Goal: Task Accomplishment & Management: Use online tool/utility

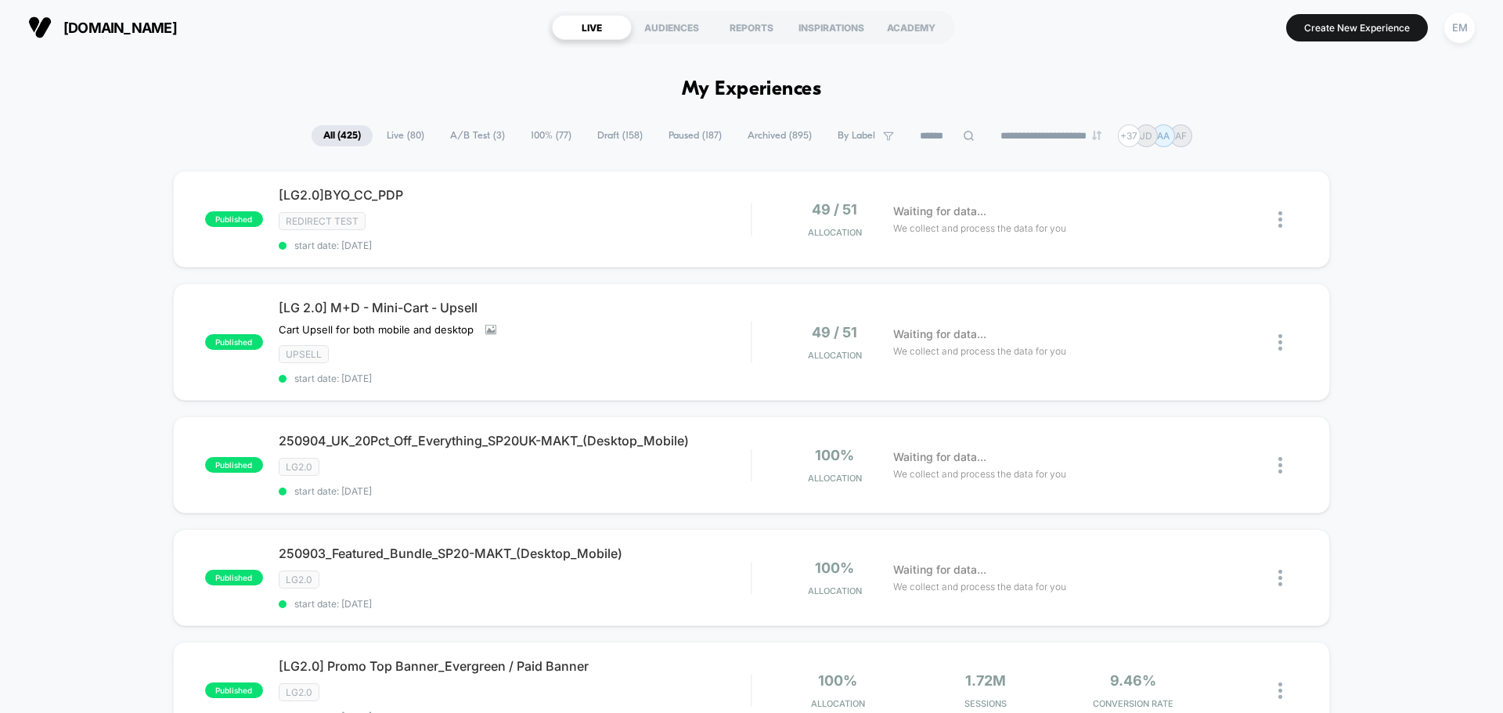
click at [413, 142] on span "Live ( 80 )" at bounding box center [405, 135] width 61 height 21
click at [1274, 464] on div at bounding box center [1269, 465] width 59 height 37
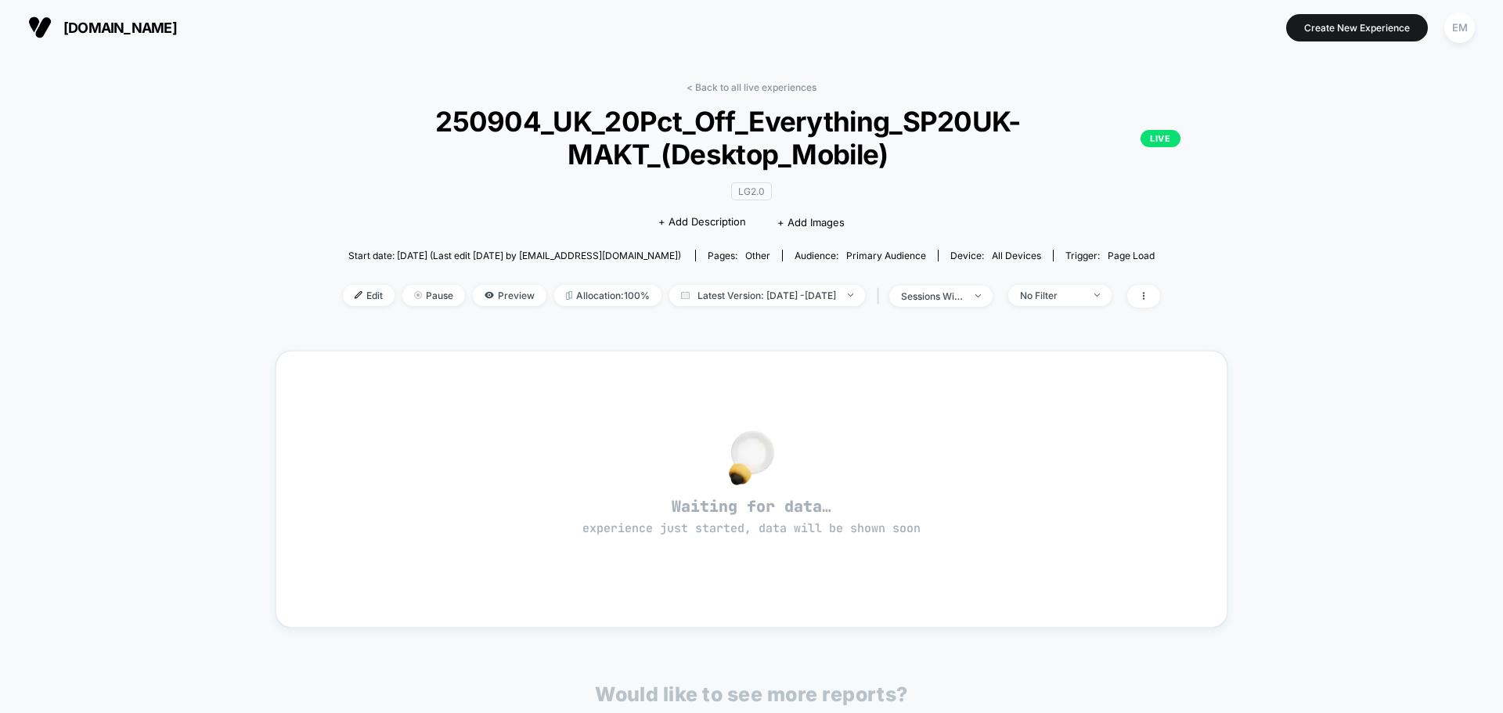
click at [714, 81] on div "< Back to all live experiences 250904_UK_20Pct_Off_Everything_SP20UK-MAKT_(Desk…" at bounding box center [752, 486] width 953 height 833
click at [720, 88] on link "< Back to all live experiences" at bounding box center [752, 87] width 130 height 12
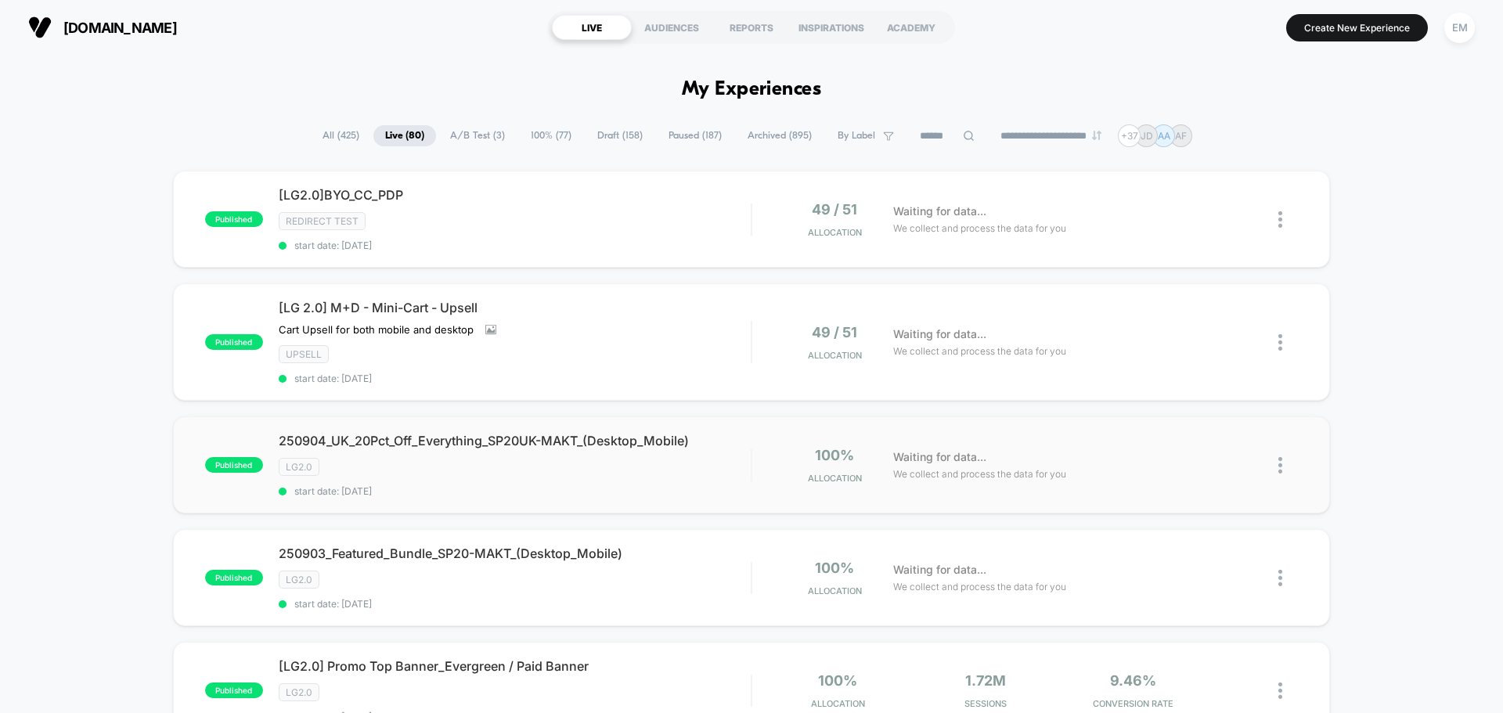
click at [1281, 467] on img at bounding box center [1281, 465] width 4 height 16
click at [1166, 407] on div "Duplicate" at bounding box center [1200, 411] width 141 height 35
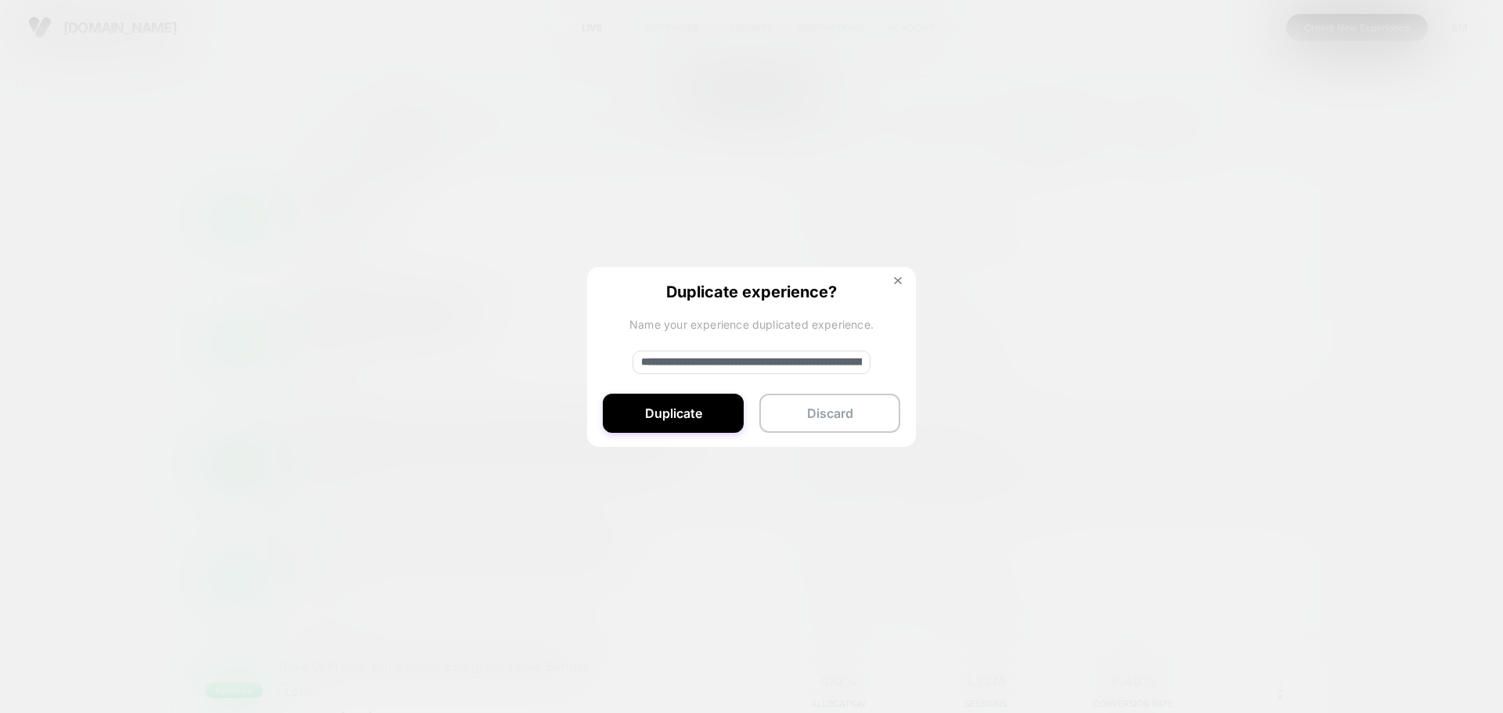
drag, startPoint x: 873, startPoint y: 366, endPoint x: 905, endPoint y: 366, distance: 32.1
click at [902, 366] on div "**********" at bounding box center [751, 358] width 329 height 182
paste input
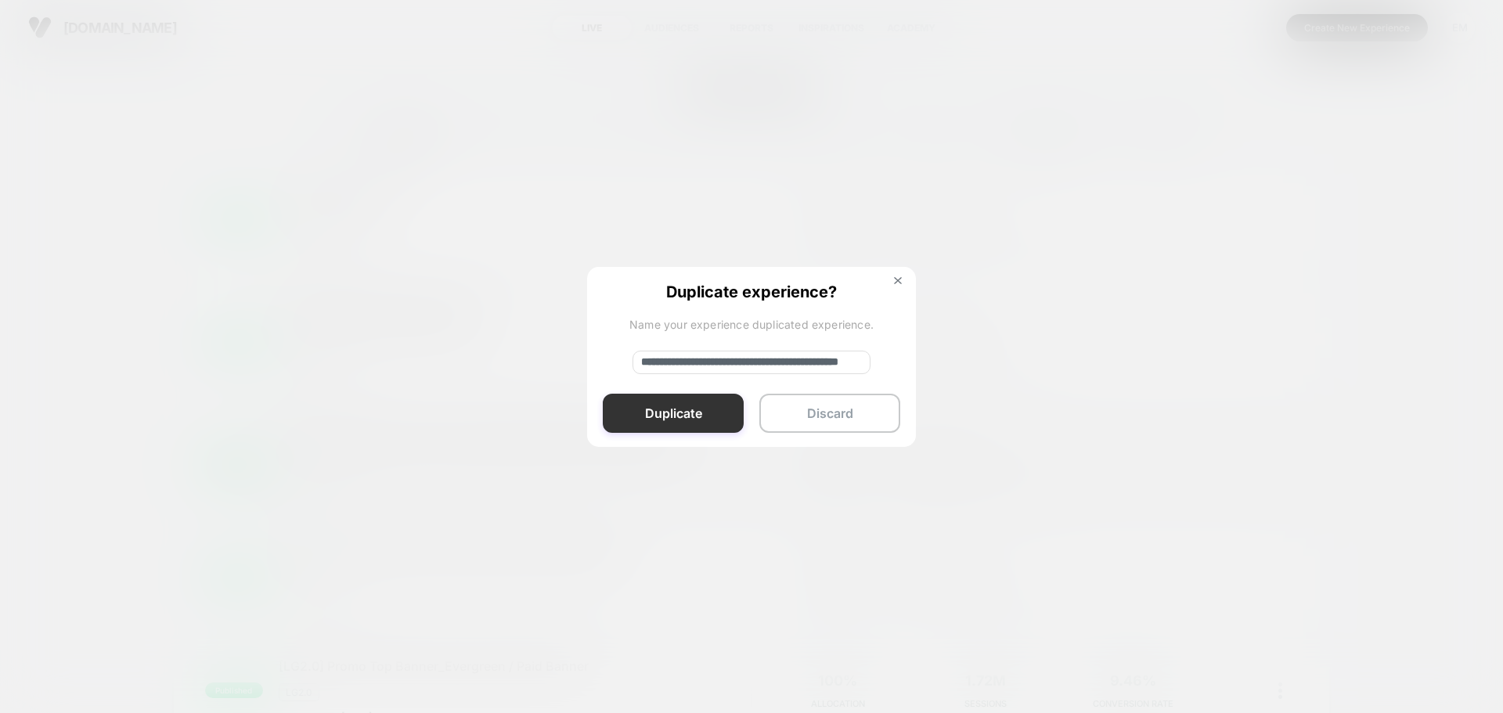
type input "**********"
click at [691, 426] on button "Duplicate" at bounding box center [673, 413] width 141 height 39
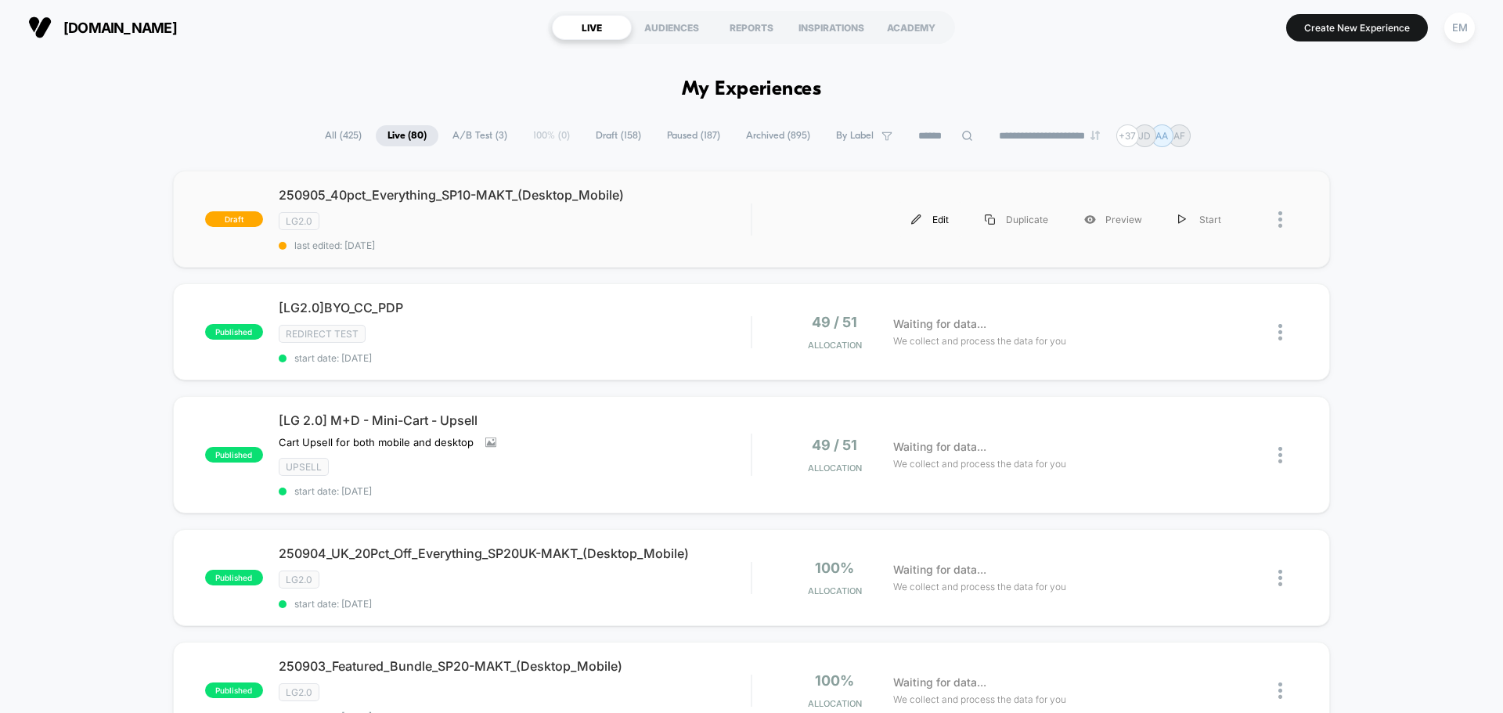
click at [937, 221] on div "Edit" at bounding box center [930, 219] width 74 height 35
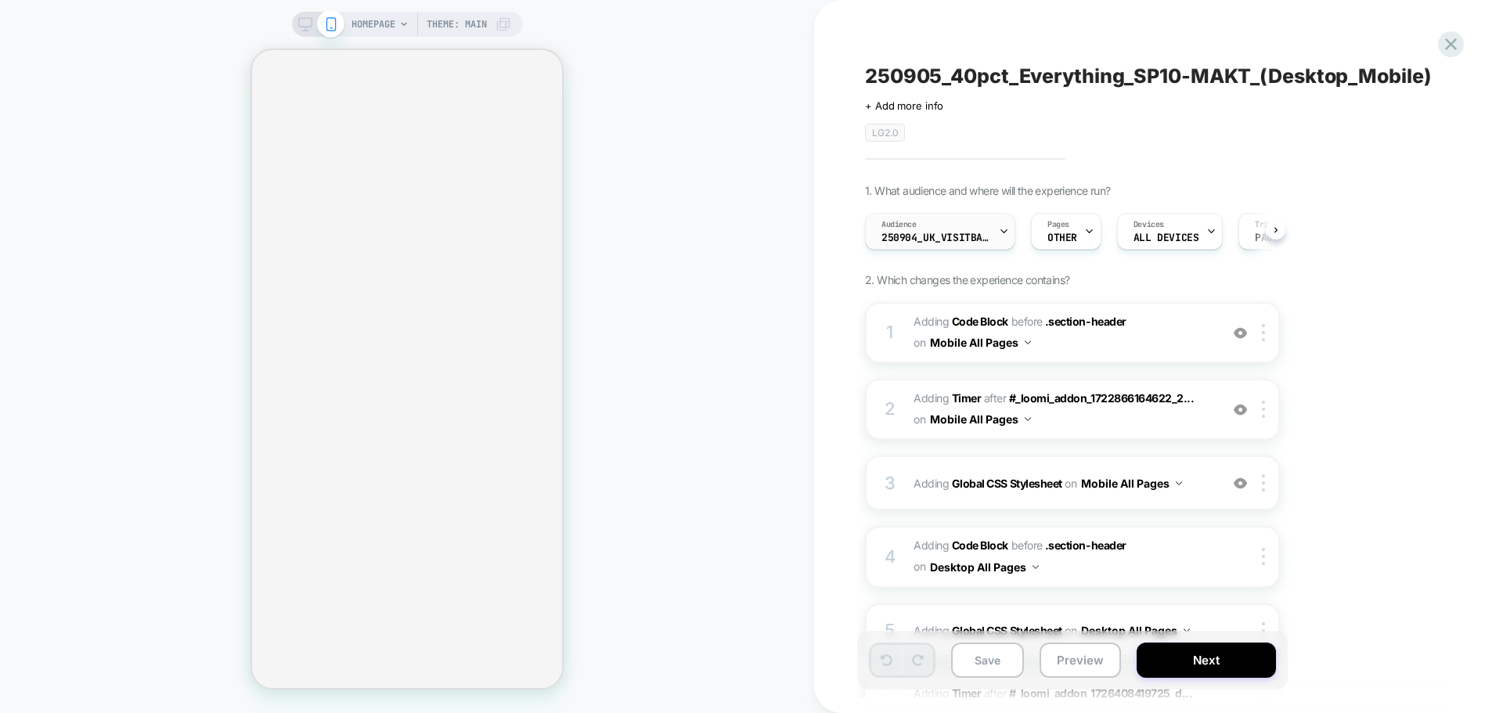
scroll to position [0, 1]
click at [921, 233] on span "250904_UK_VisitBanner_SP20UK-MAKT" at bounding box center [936, 238] width 110 height 11
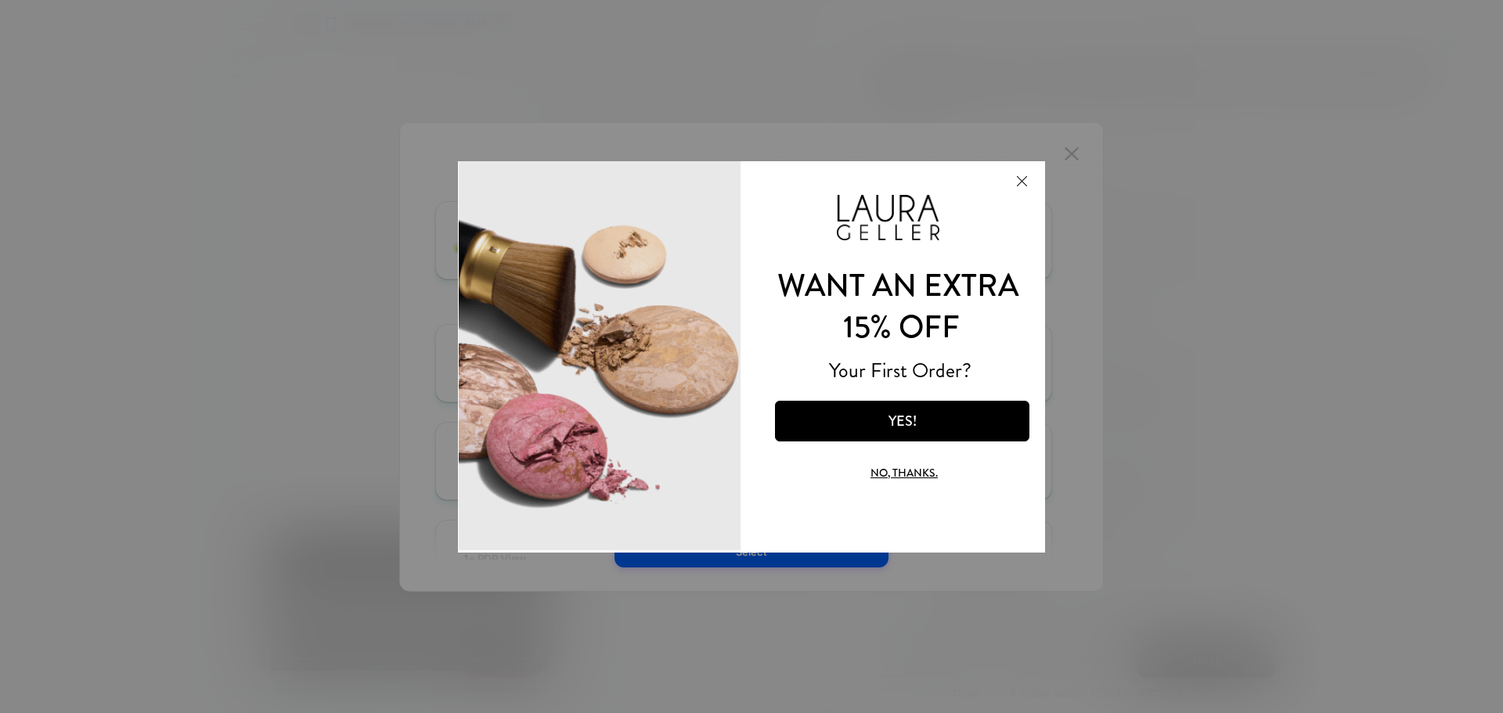
scroll to position [0, 0]
click at [1027, 179] on button "Close Modal" at bounding box center [1022, 180] width 42 height 38
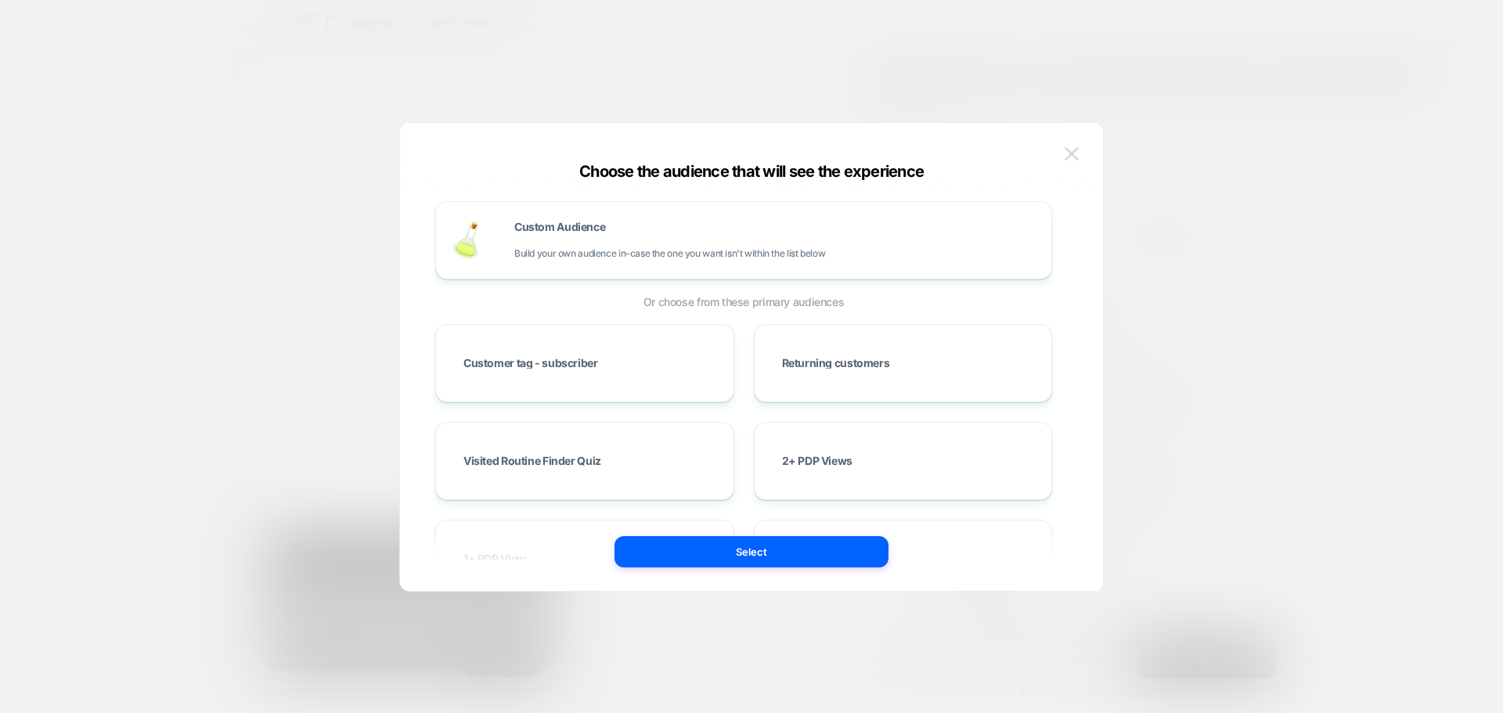
click at [1064, 154] on button at bounding box center [1071, 154] width 23 height 23
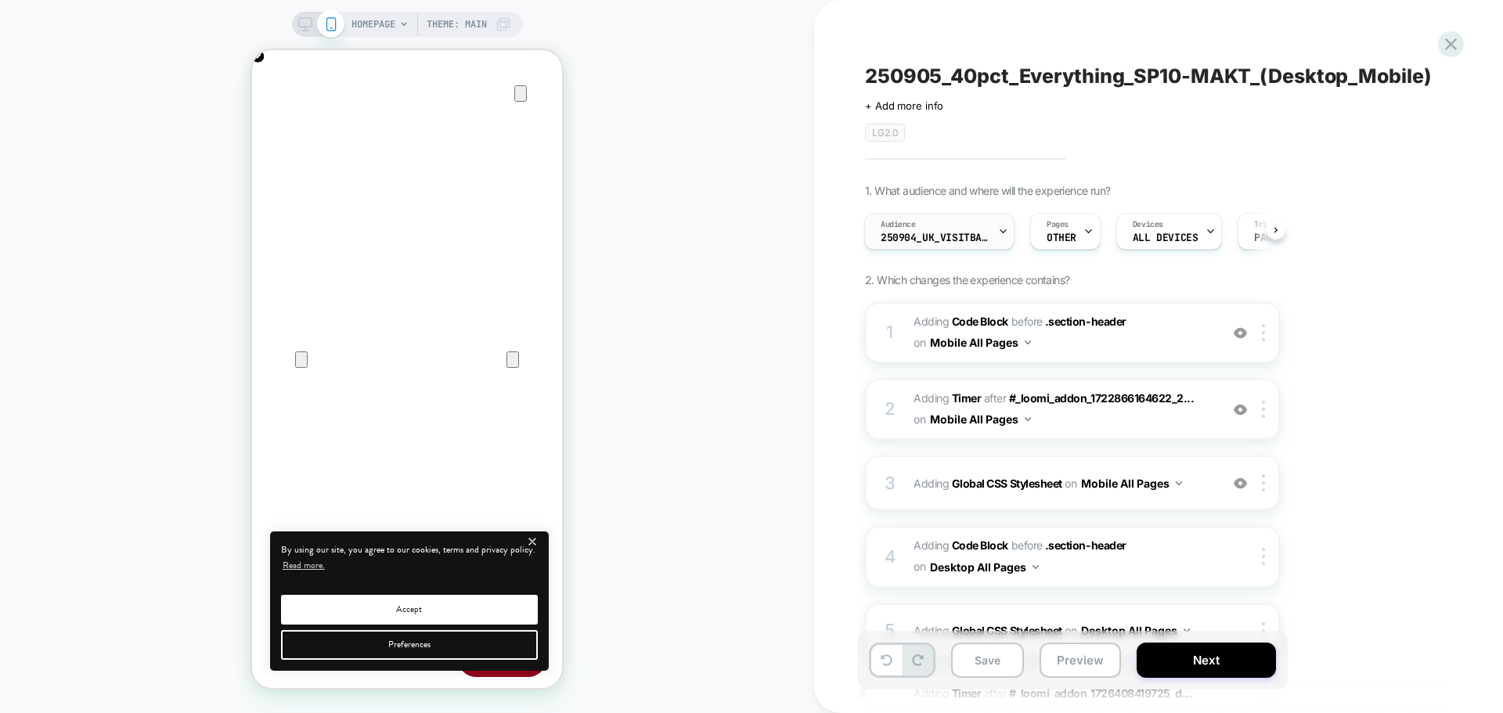
click at [937, 234] on span "250904_UK_VisitBanner_SP20UK-MAKT" at bounding box center [936, 238] width 110 height 11
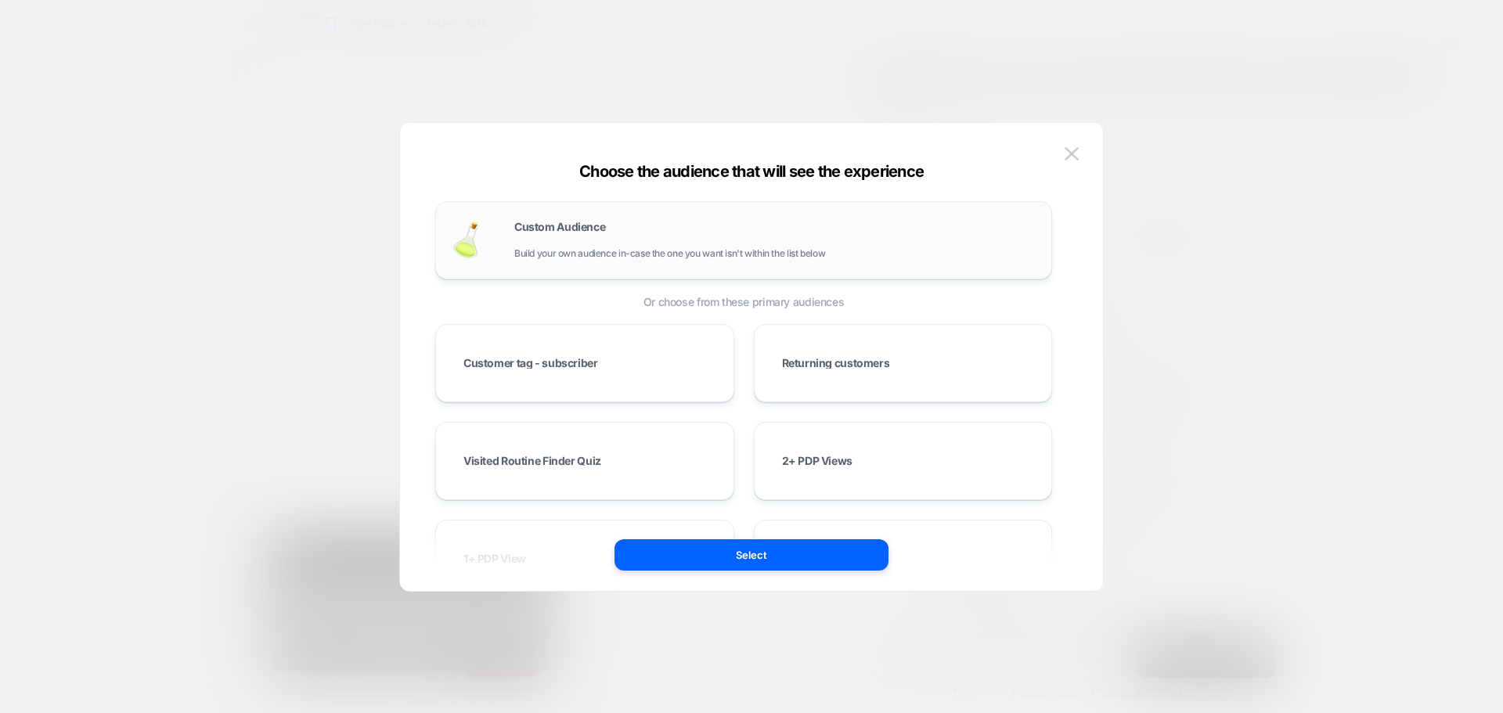
click at [698, 237] on div "Custom Audience Build your own audience in-case the one you want isn't within t…" at bounding box center [775, 241] width 522 height 38
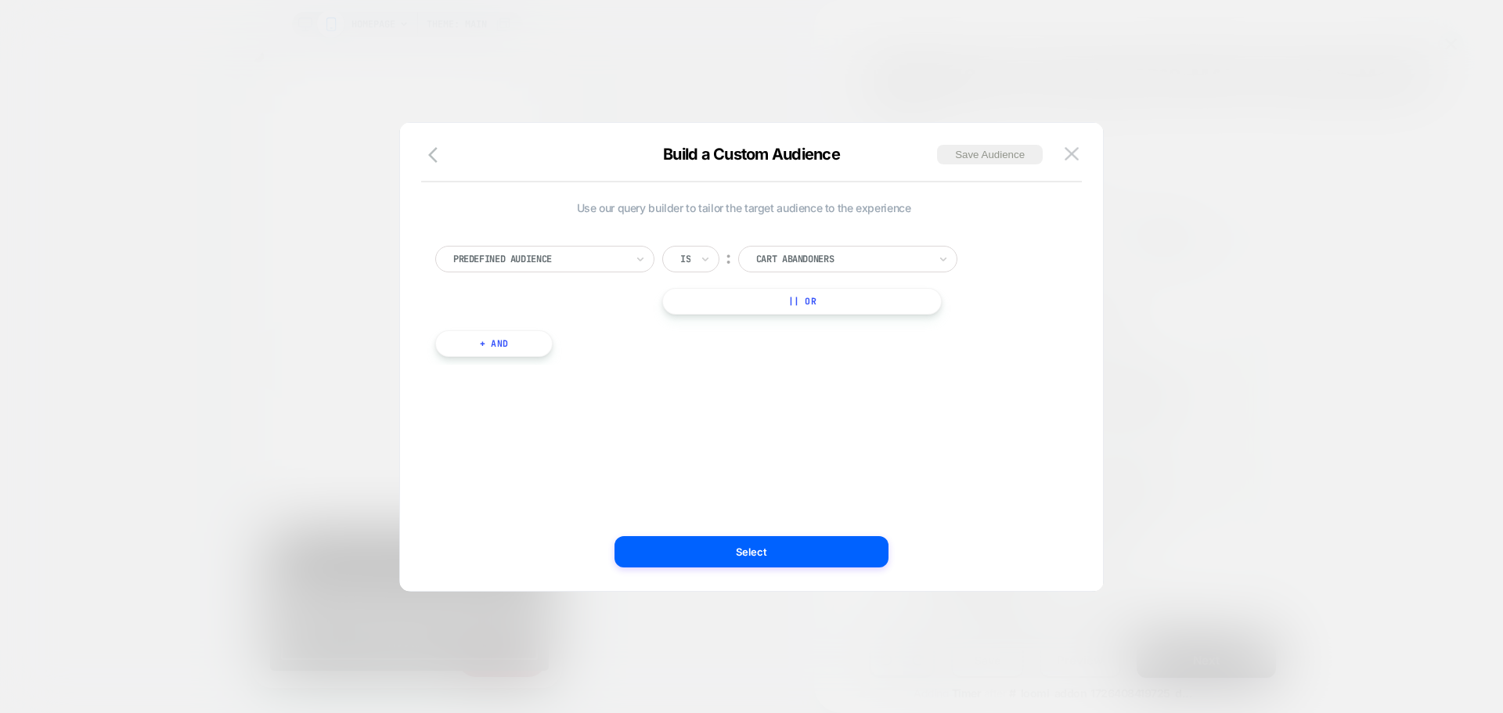
click at [481, 259] on div at bounding box center [539, 259] width 172 height 14
type input "*"
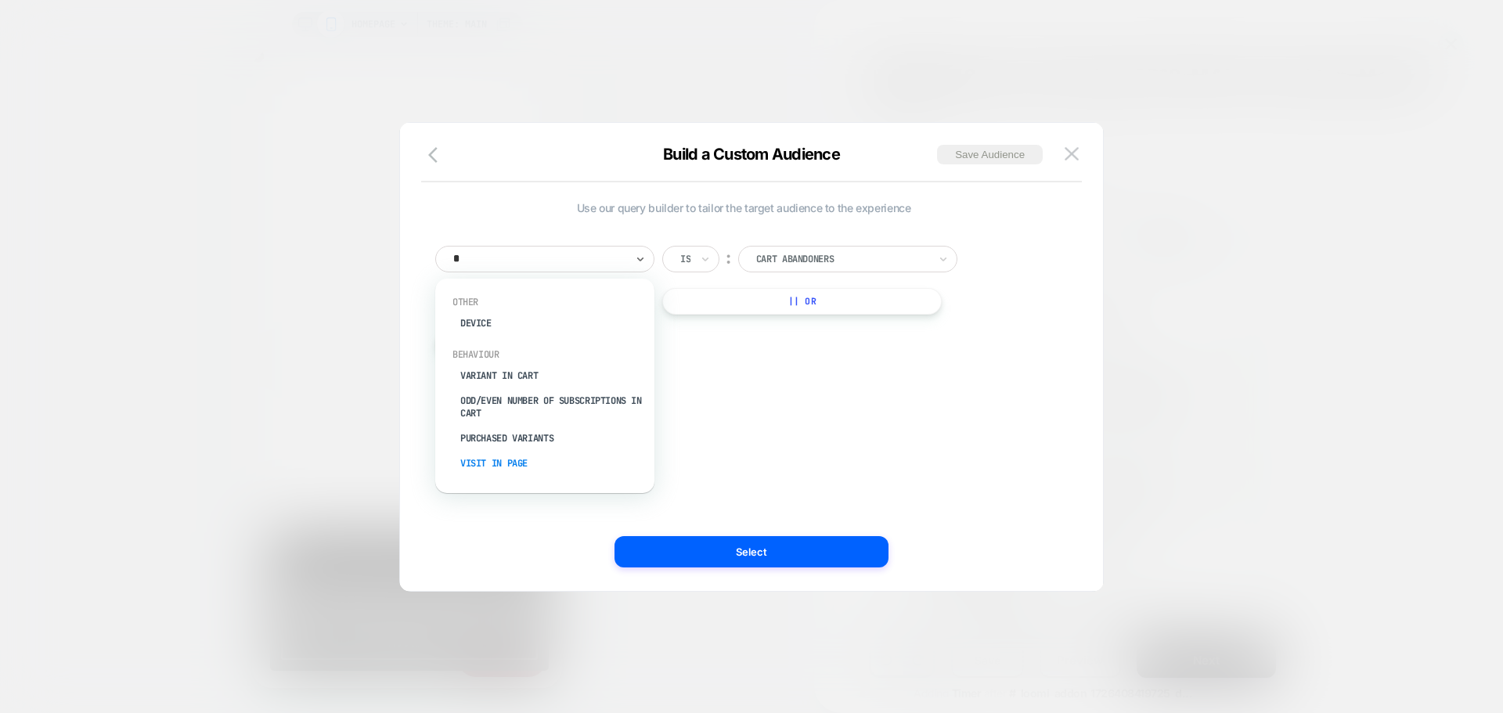
click at [494, 462] on div "Visit In Page" at bounding box center [553, 463] width 204 height 25
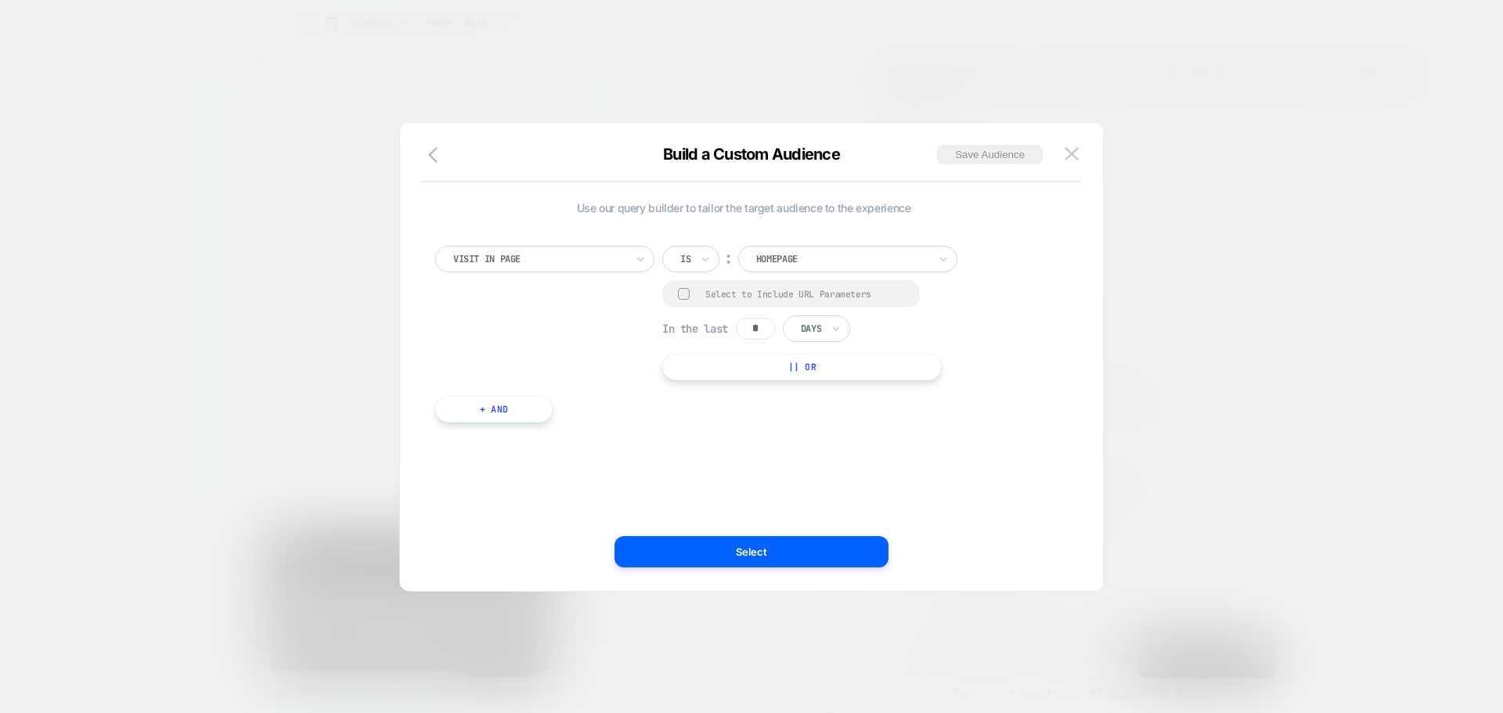
click at [680, 264] on div "Is" at bounding box center [690, 259] width 57 height 27
click at [692, 351] on div "Contains" at bounding box center [729, 352] width 102 height 25
click at [682, 292] on div at bounding box center [684, 294] width 12 height 12
drag, startPoint x: 761, startPoint y: 330, endPoint x: 771, endPoint y: 335, distance: 11.6
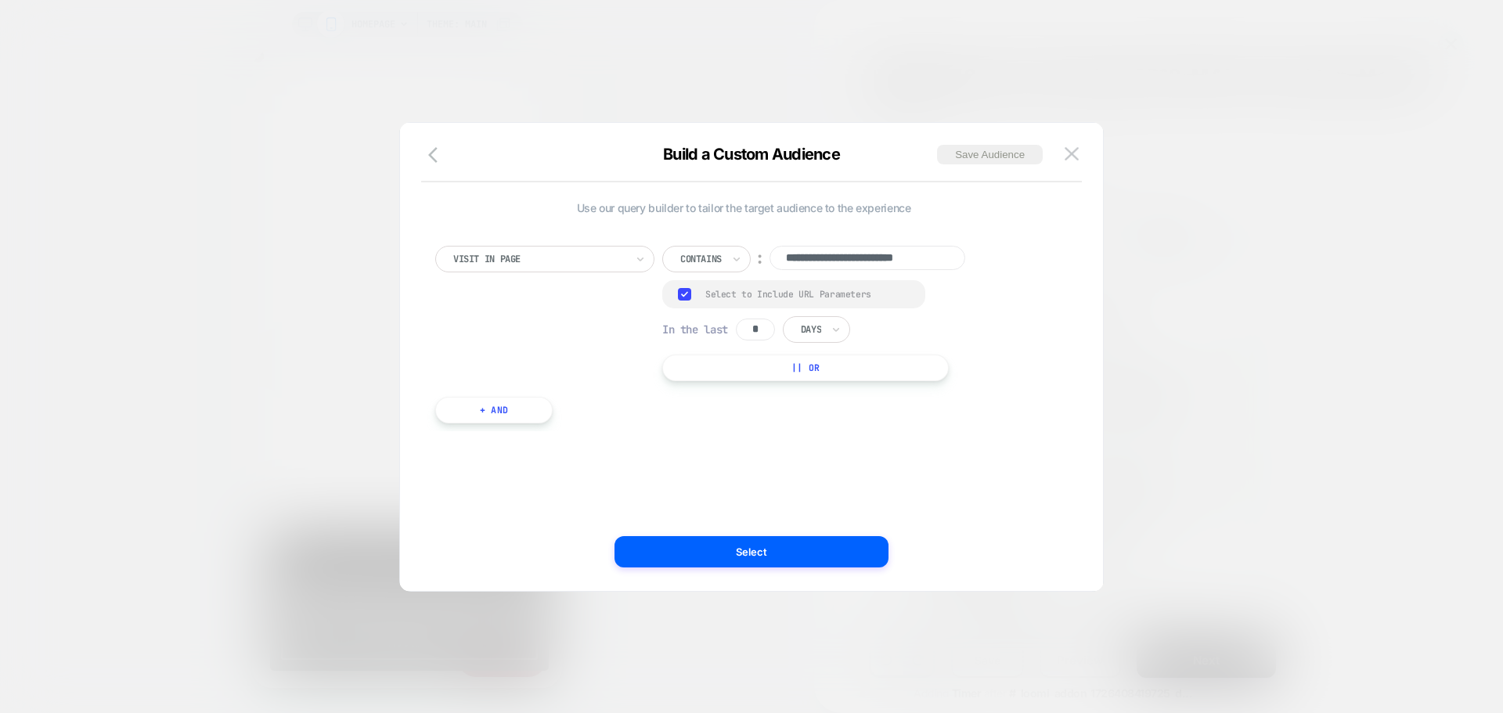
click at [763, 330] on input "*" at bounding box center [755, 330] width 39 height 22
type input "*"
click at [807, 333] on input "text" at bounding box center [804, 330] width 6 height 14
click at [834, 377] on div "Hours" at bounding box center [853, 372] width 102 height 25
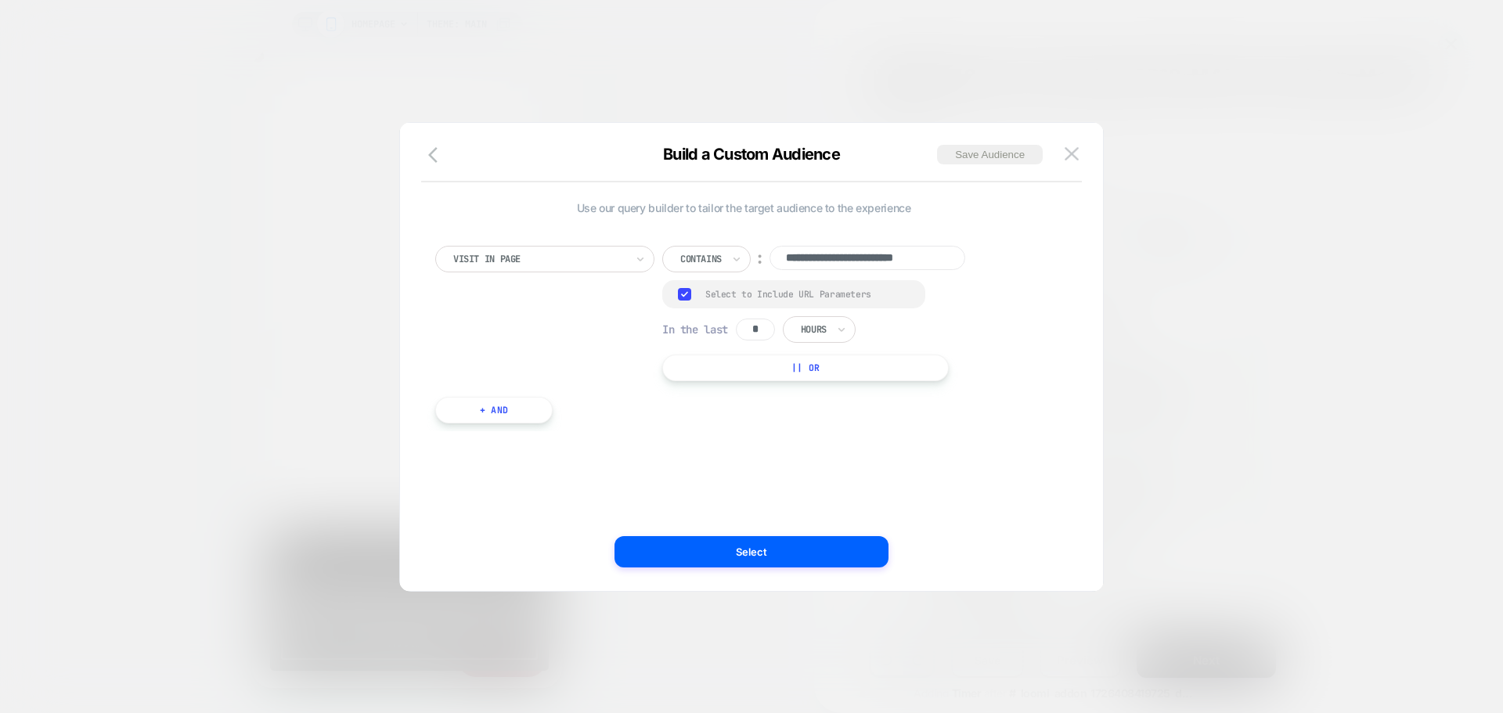
scroll to position [0, 620]
click at [823, 257] on input "**********" at bounding box center [868, 258] width 196 height 24
paste input
type input "**********"
click at [785, 443] on div "**********" at bounding box center [744, 357] width 656 height 406
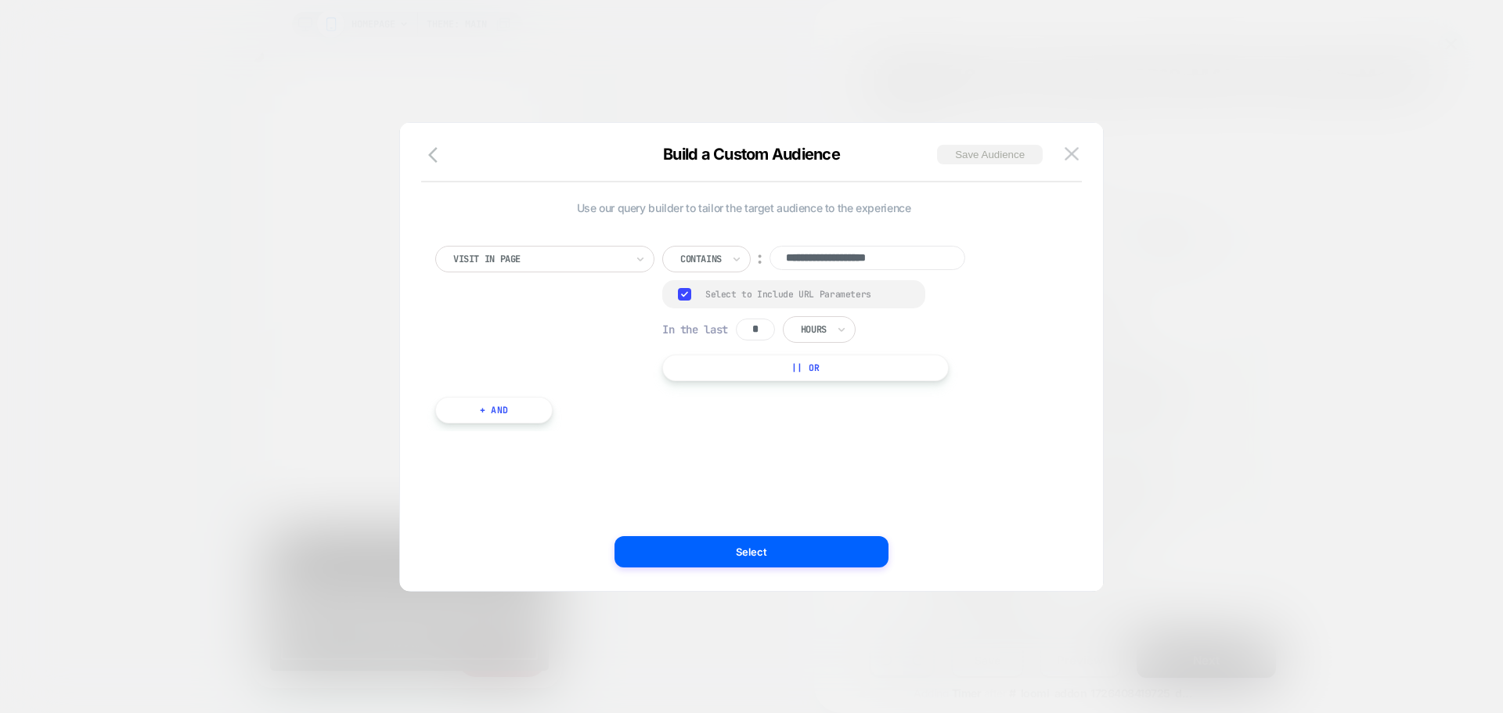
click at [964, 157] on button "Save Audience" at bounding box center [990, 155] width 106 height 20
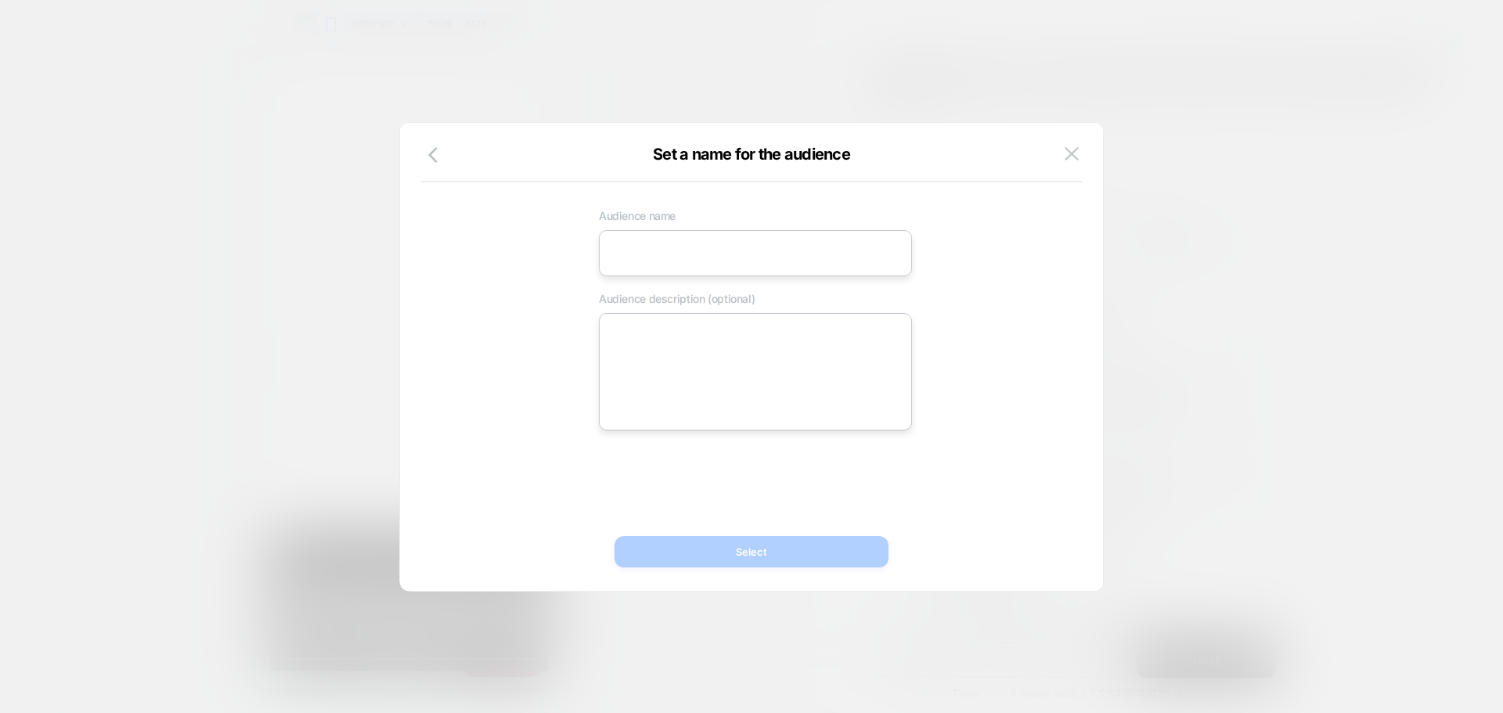
scroll to position [0, 0]
click at [652, 254] on input at bounding box center [755, 253] width 313 height 46
paste input "**********"
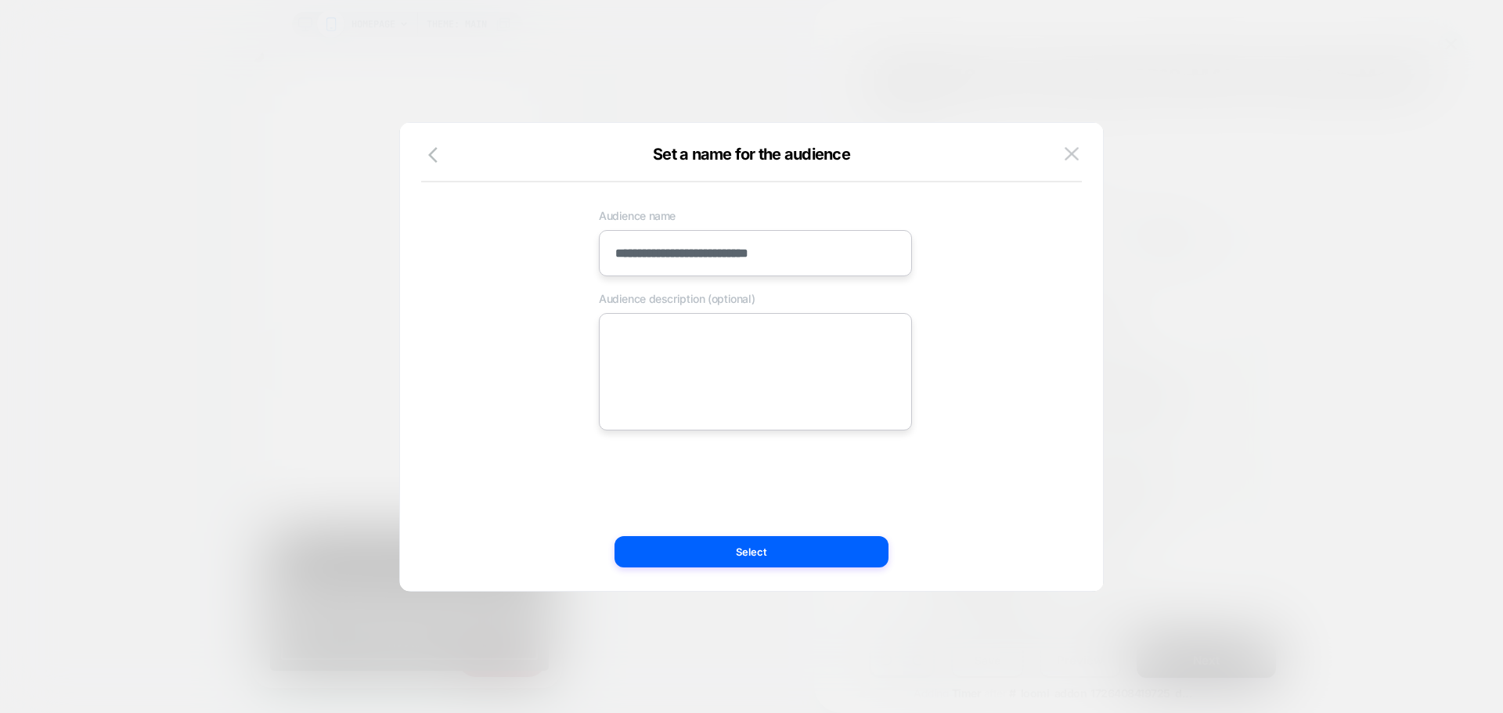
type input "**********"
click at [682, 345] on textarea at bounding box center [755, 371] width 313 height 117
paste textarea "**********"
type textarea "*"
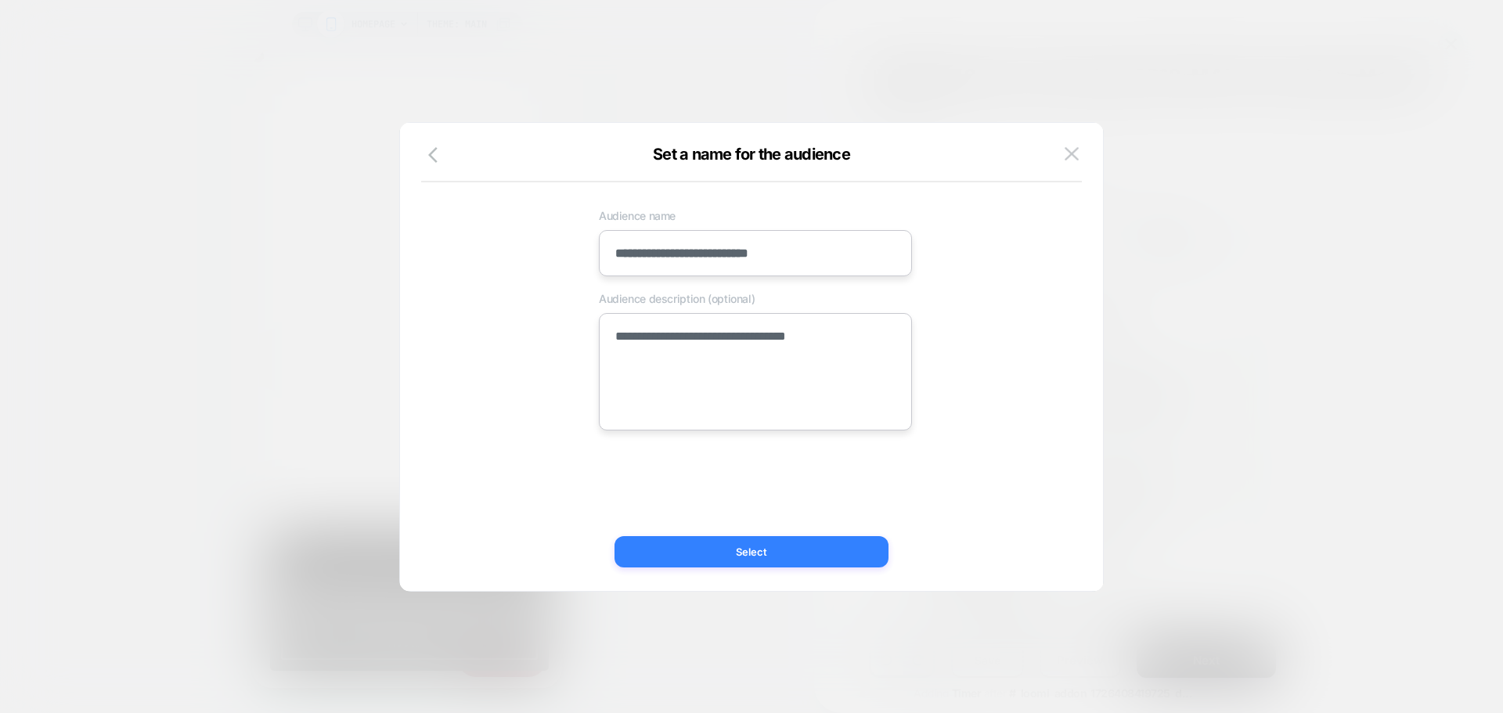
type textarea "**********"
click at [651, 540] on button "Select" at bounding box center [752, 551] width 274 height 31
type textarea "*"
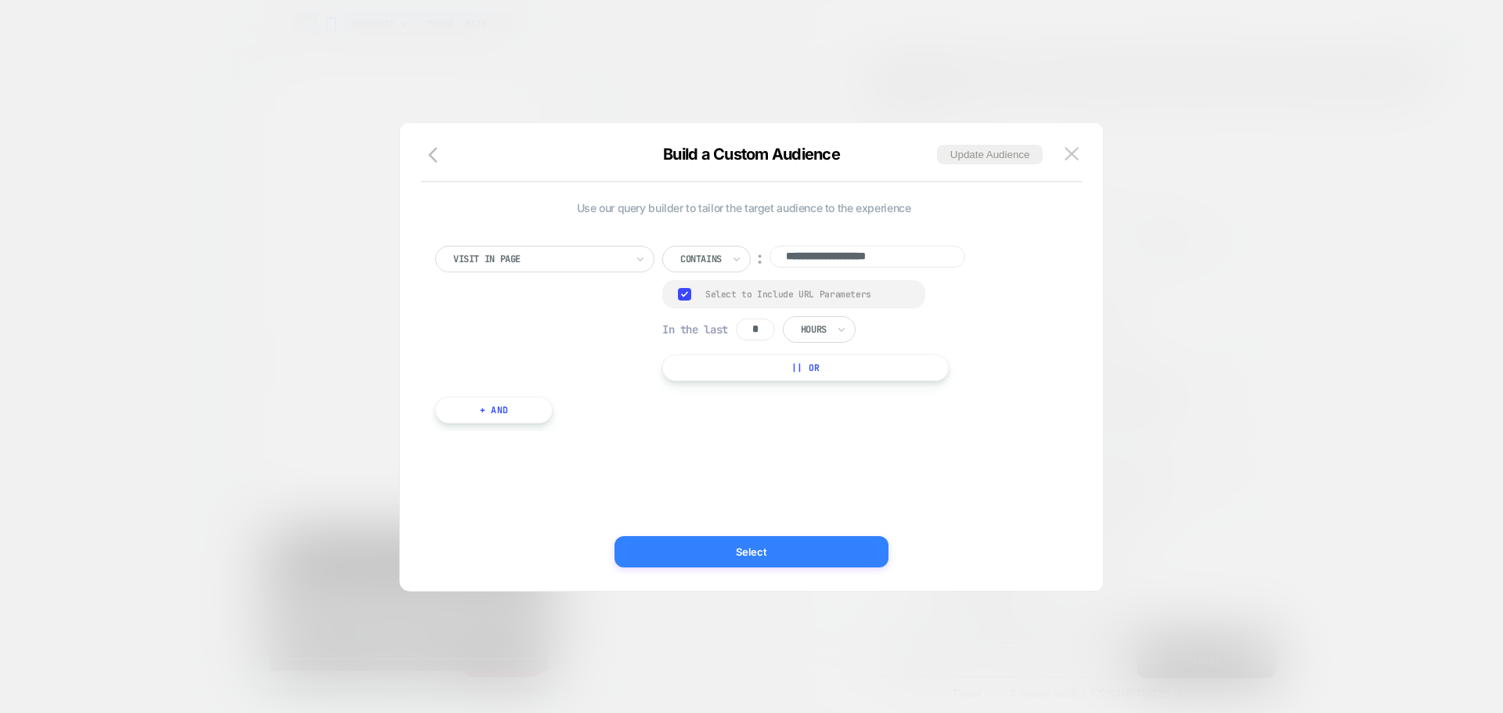
scroll to position [0, 310]
click at [643, 549] on button "Select" at bounding box center [752, 551] width 274 height 31
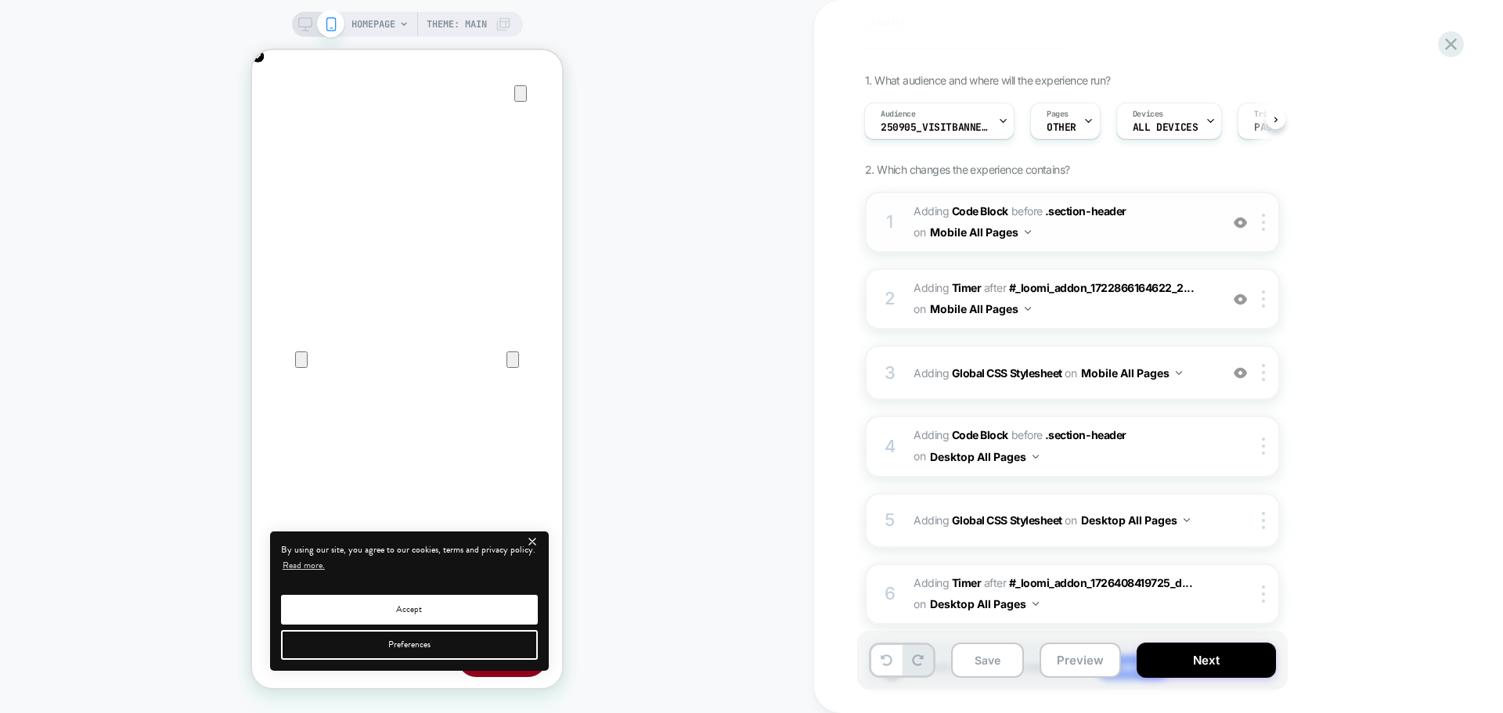
scroll to position [0, 0]
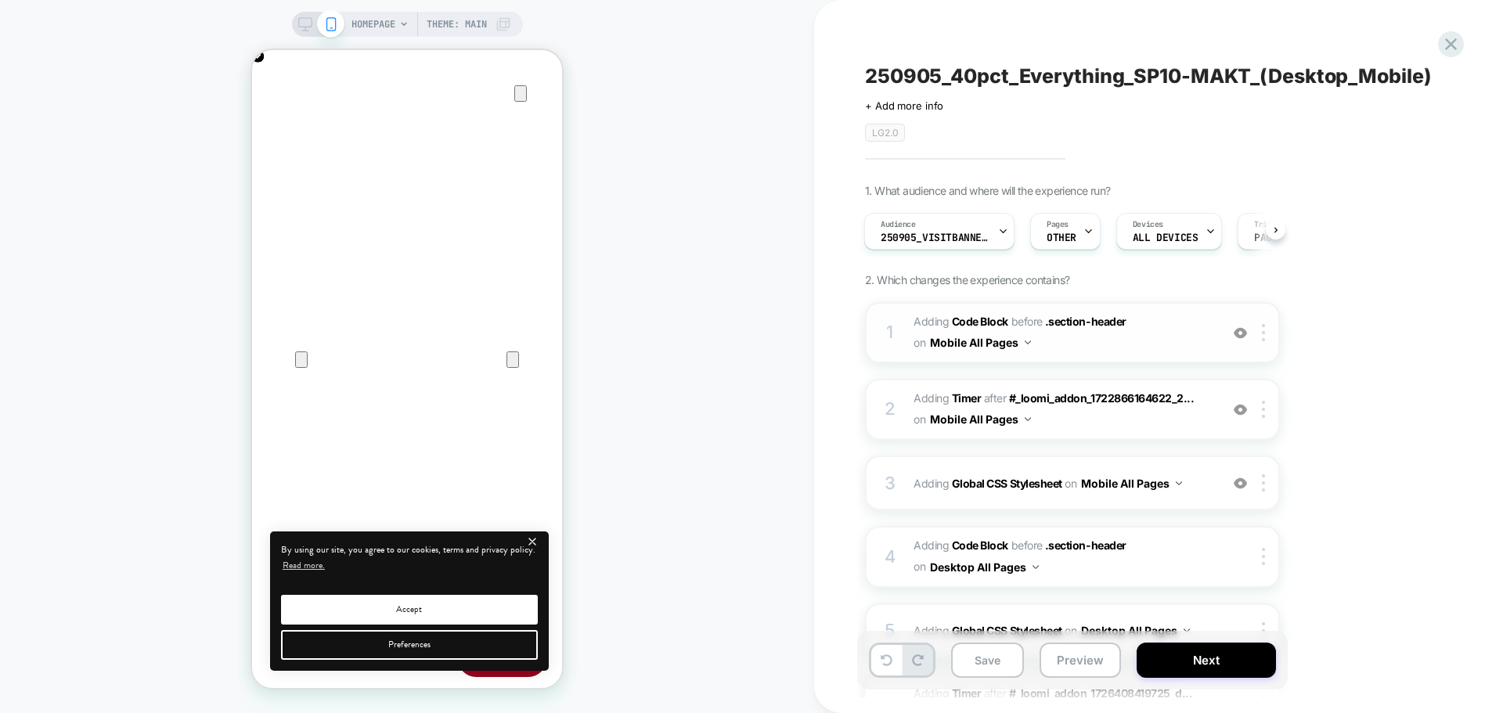
click at [1096, 348] on span "Adding Code Block BEFORE .section-header .section-header on Mobile All Pages" at bounding box center [1063, 333] width 298 height 42
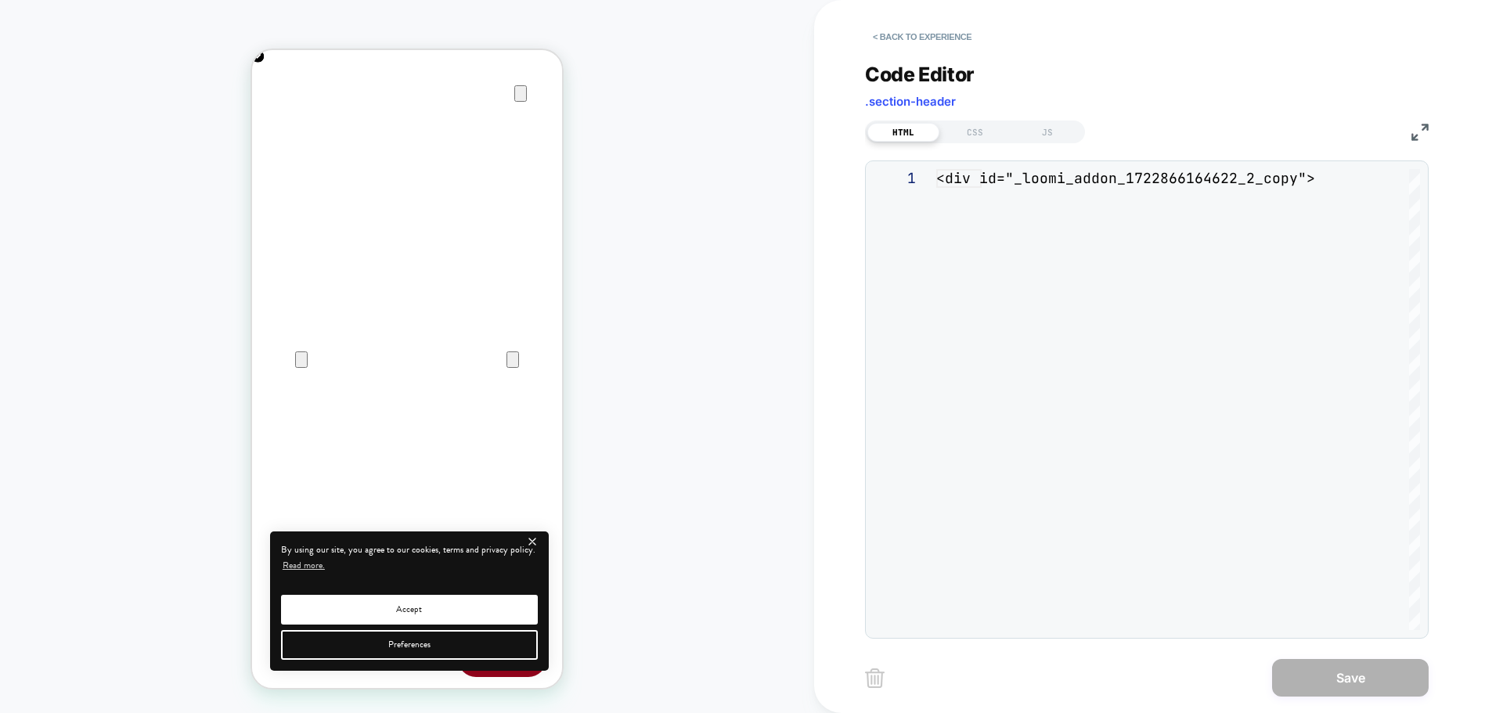
click at [1417, 135] on img at bounding box center [1420, 132] width 17 height 17
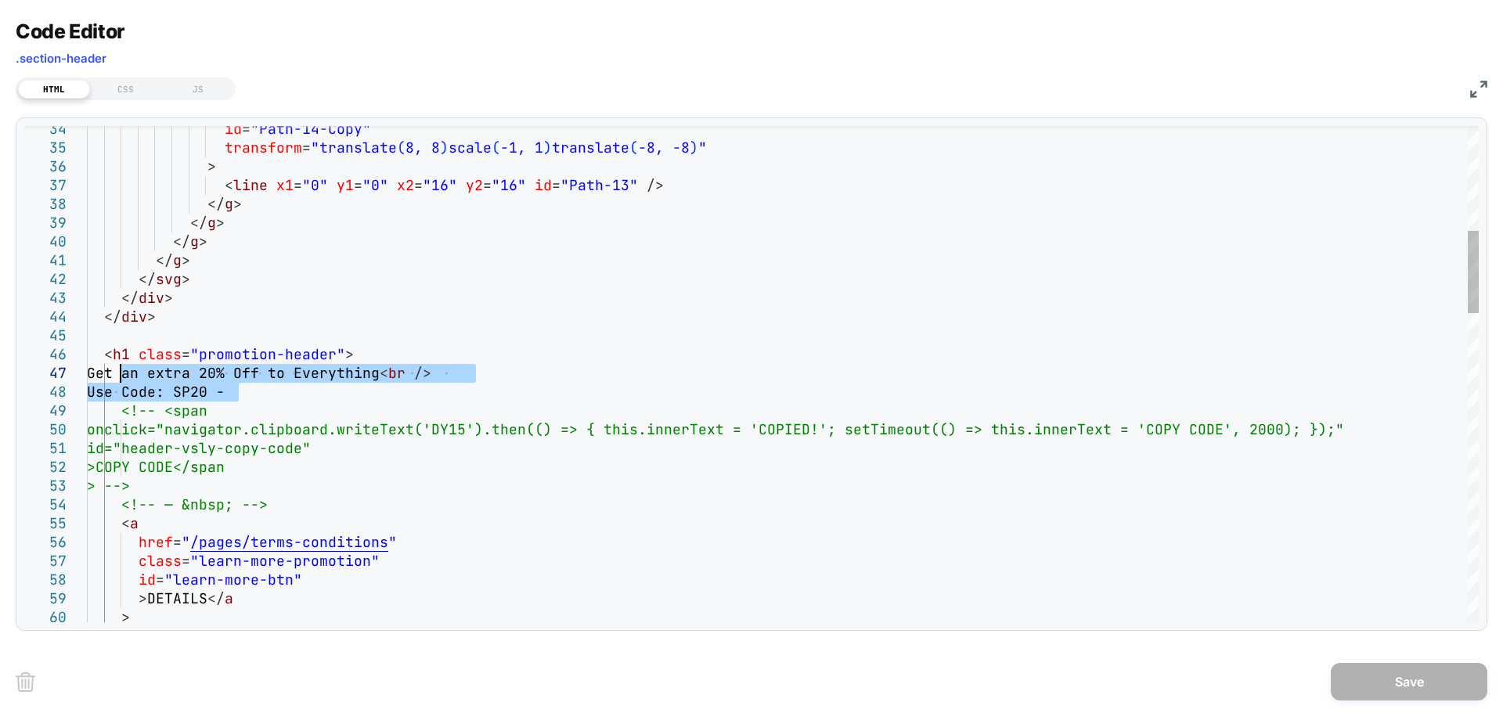
drag, startPoint x: 237, startPoint y: 394, endPoint x: 120, endPoint y: 369, distance: 120.1
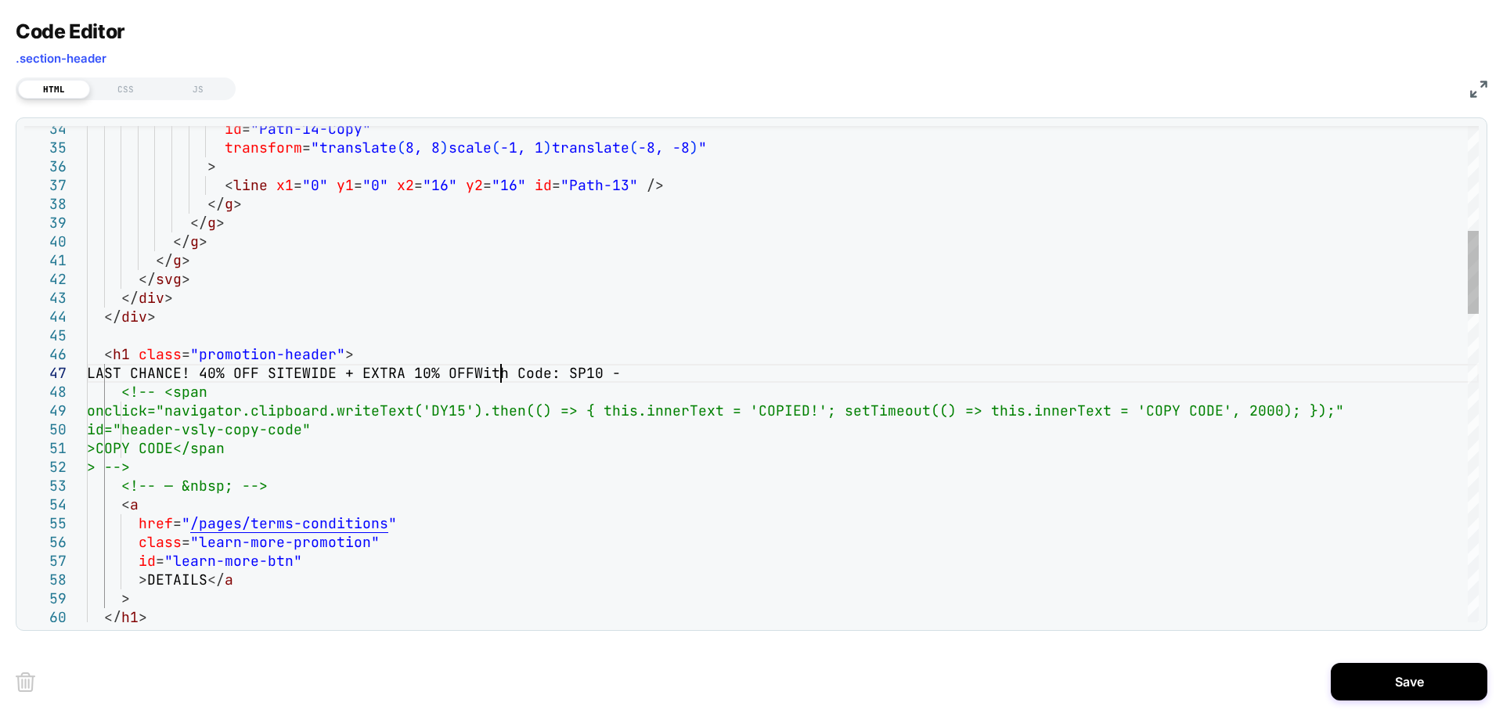
type textarea "**********"
click at [1342, 685] on button "Save" at bounding box center [1409, 682] width 157 height 38
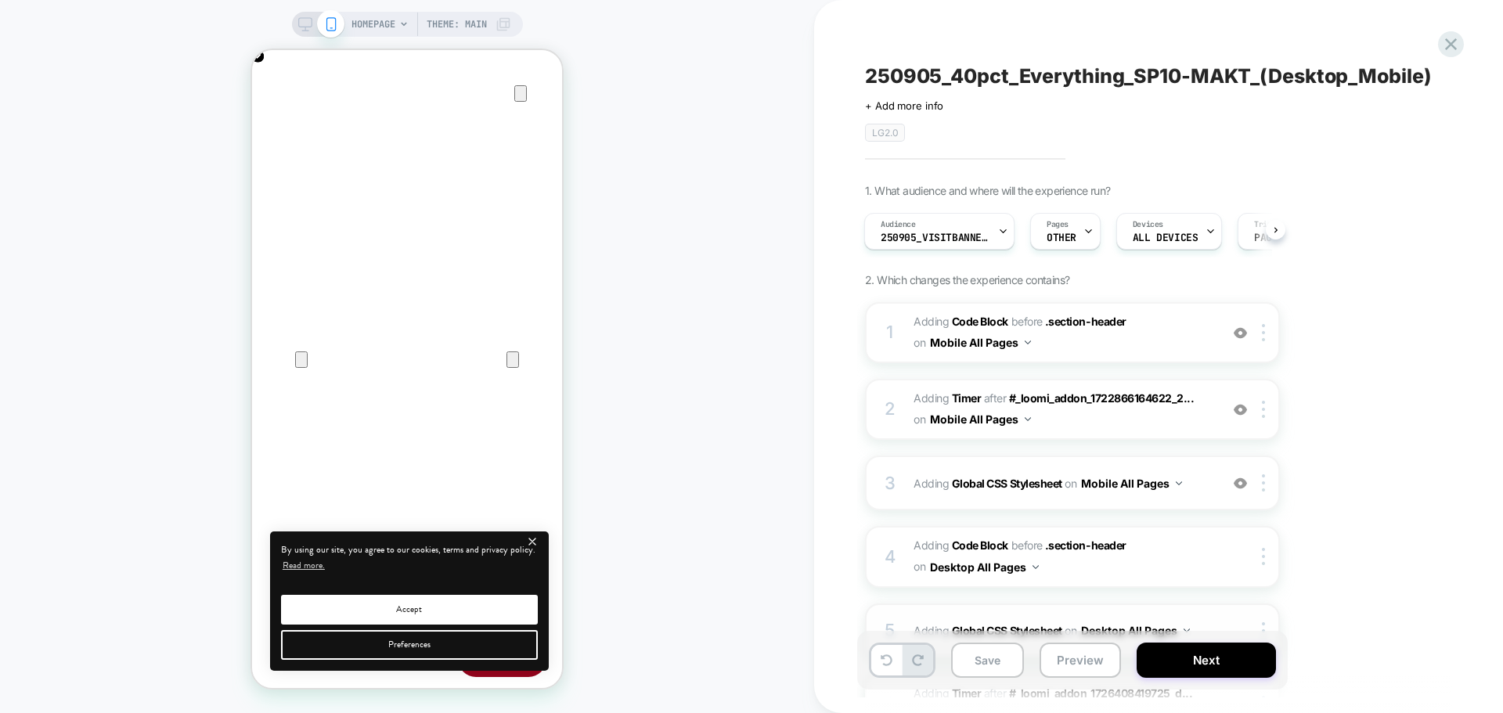
scroll to position [210, 0]
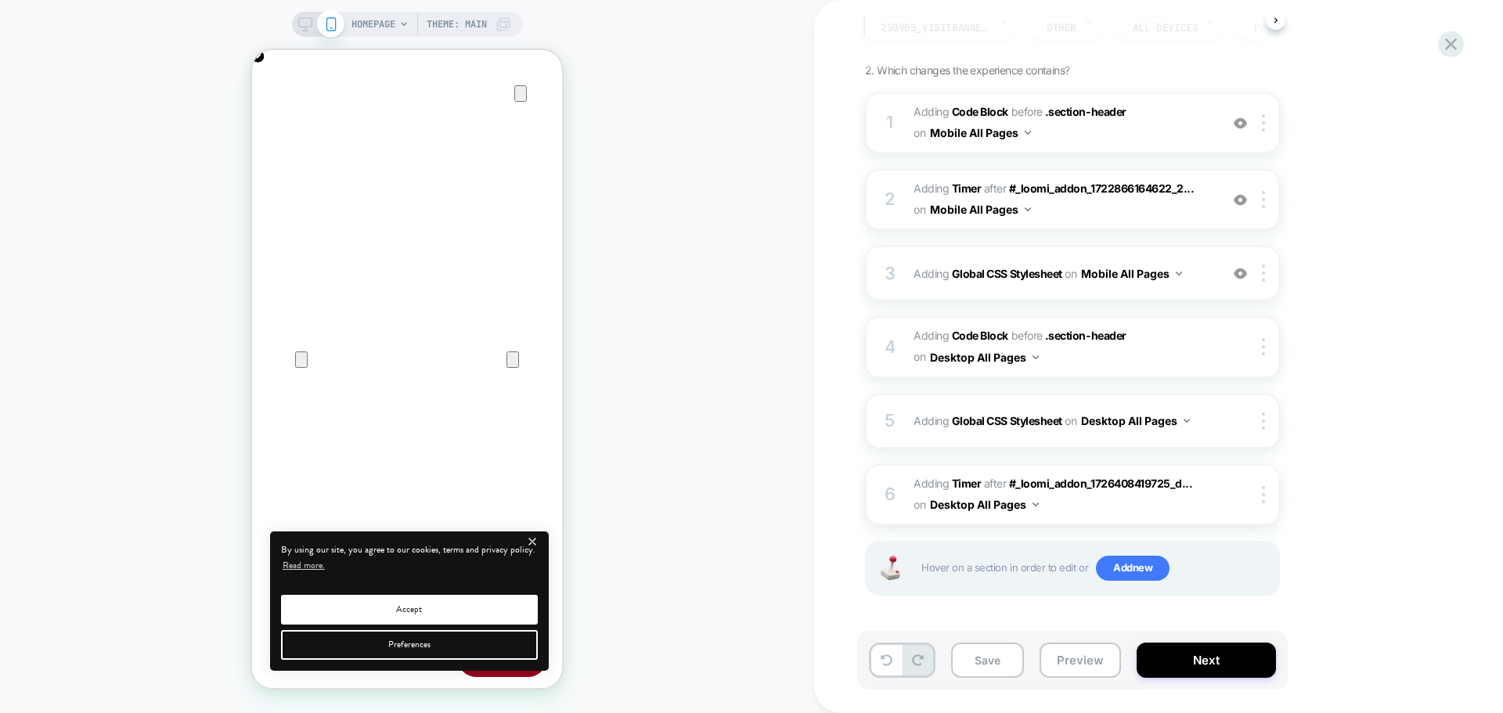
click at [305, 26] on icon at bounding box center [305, 24] width 14 height 14
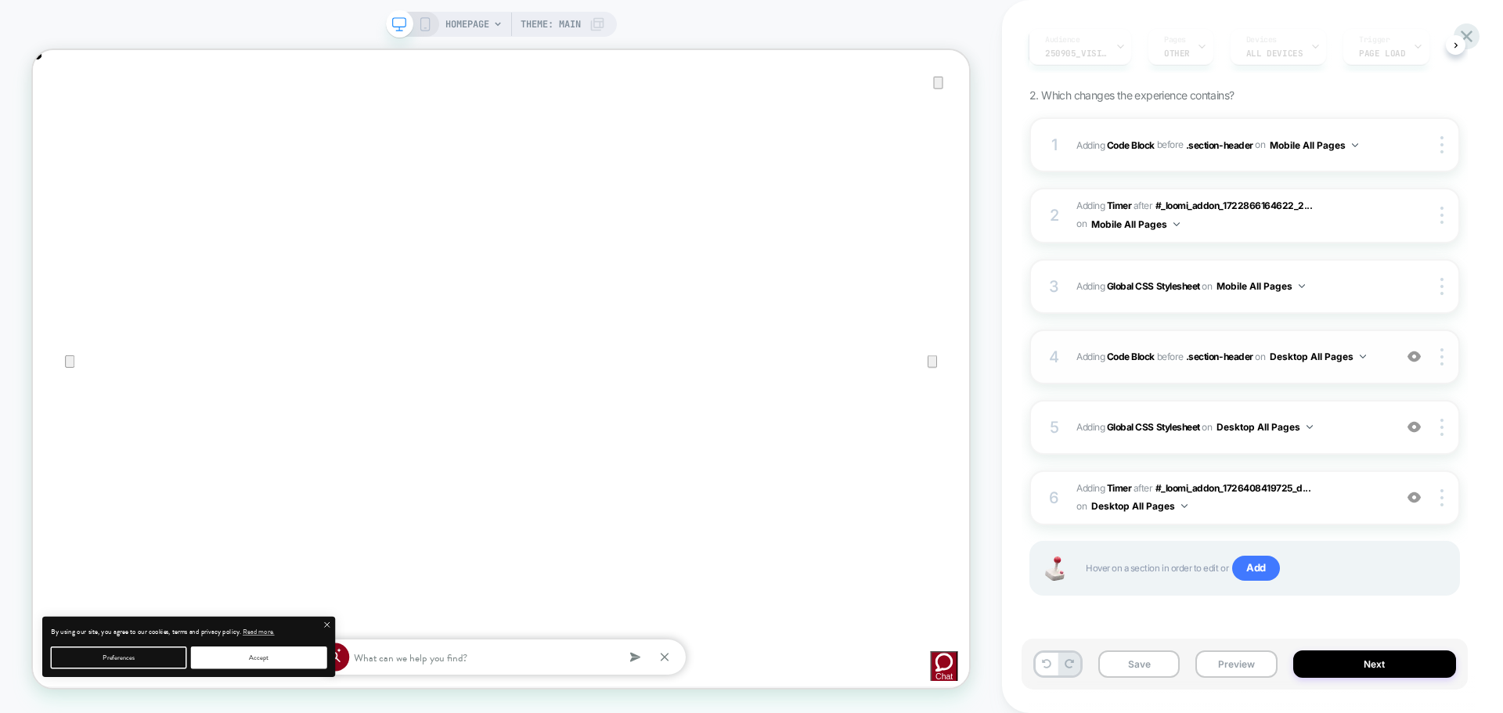
scroll to position [0, 2498]
click at [1183, 374] on div "4 Adding Code Block BEFORE .section-header .section-header on Desktop All Pages…" at bounding box center [1245, 357] width 431 height 55
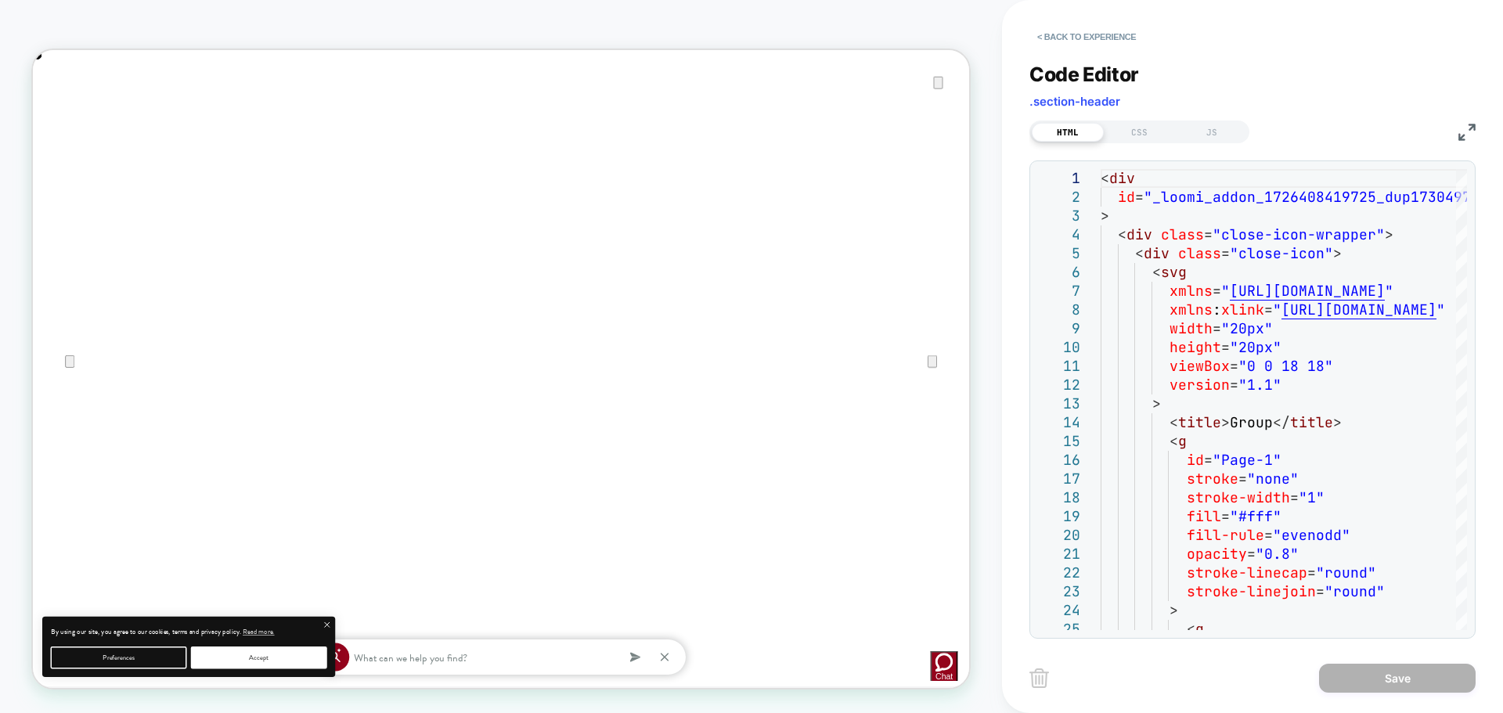
click at [1460, 131] on img at bounding box center [1467, 132] width 17 height 17
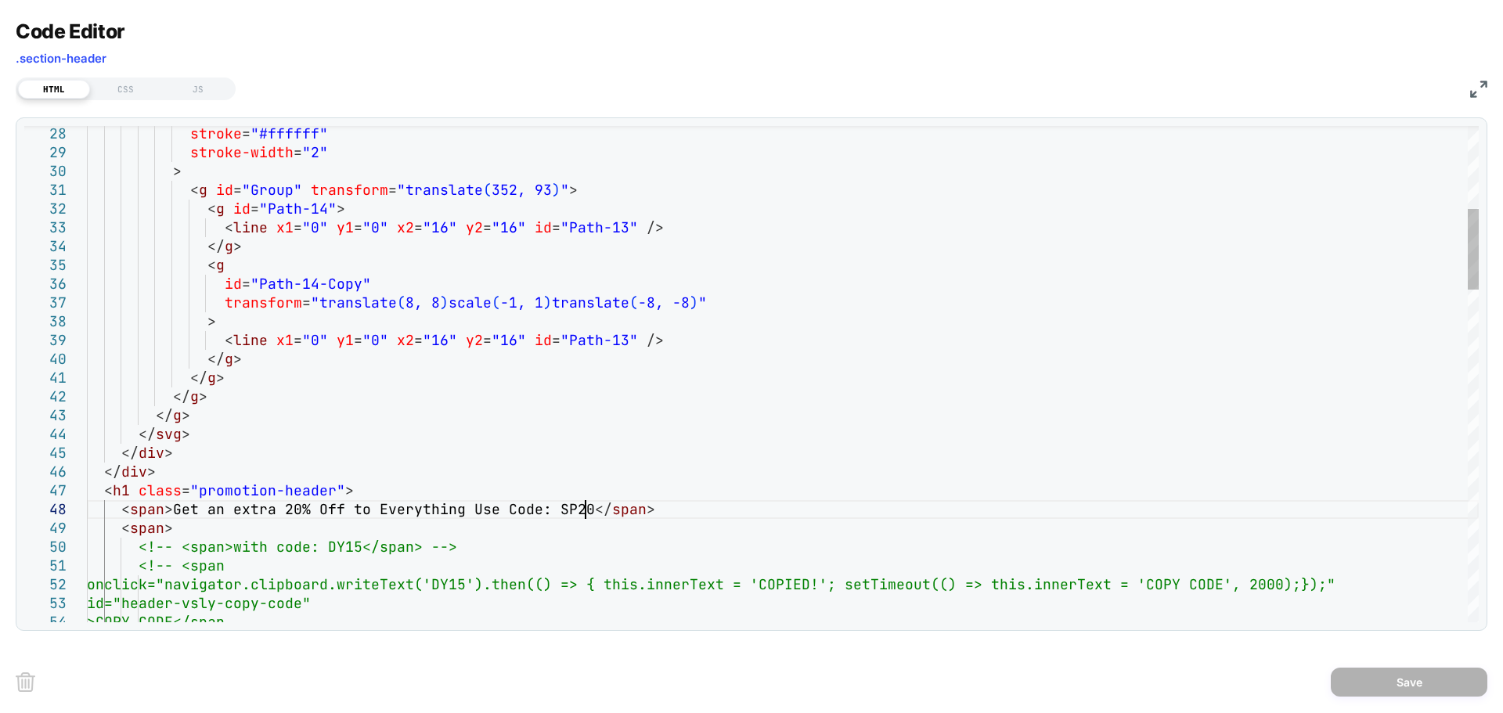
scroll to position [0, 0]
drag, startPoint x: 586, startPoint y: 512, endPoint x: 175, endPoint y: 509, distance: 411.1
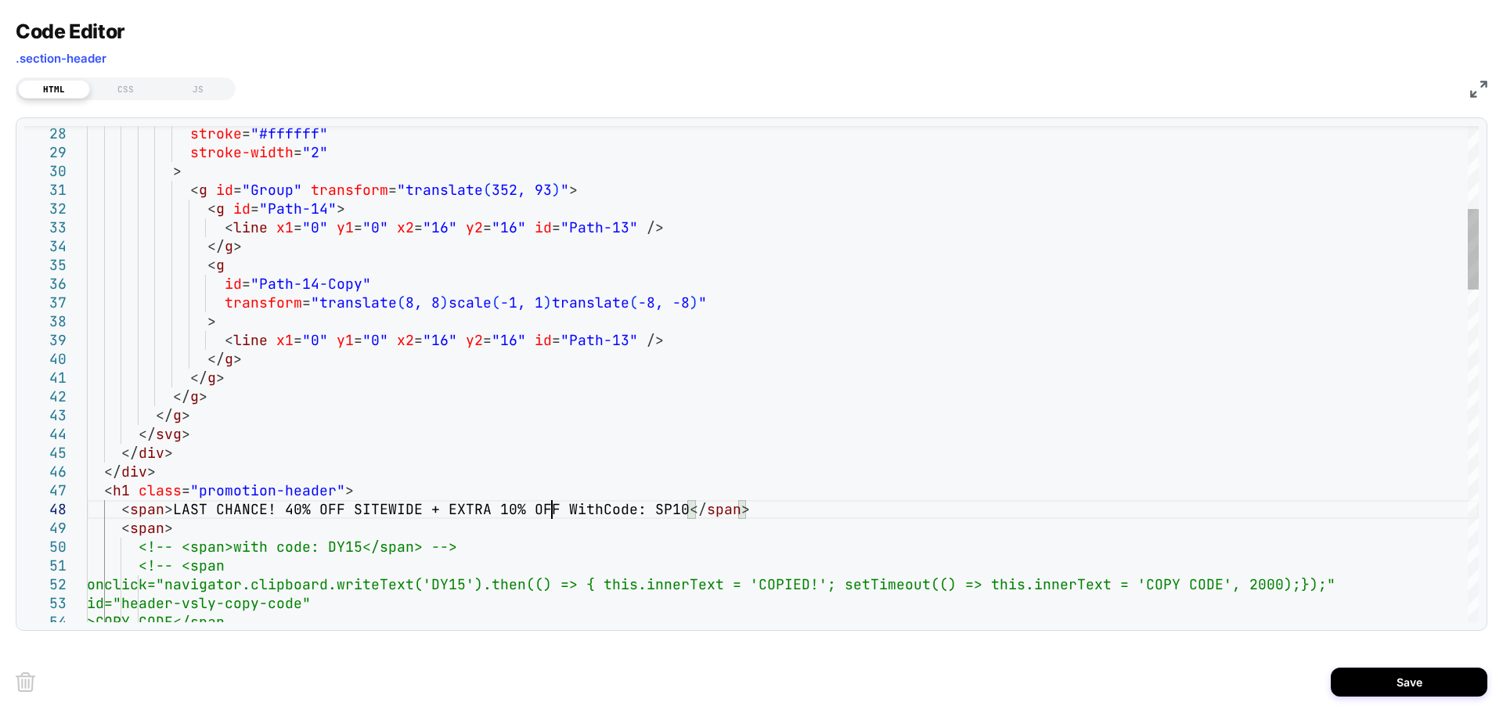
type textarea "**********"
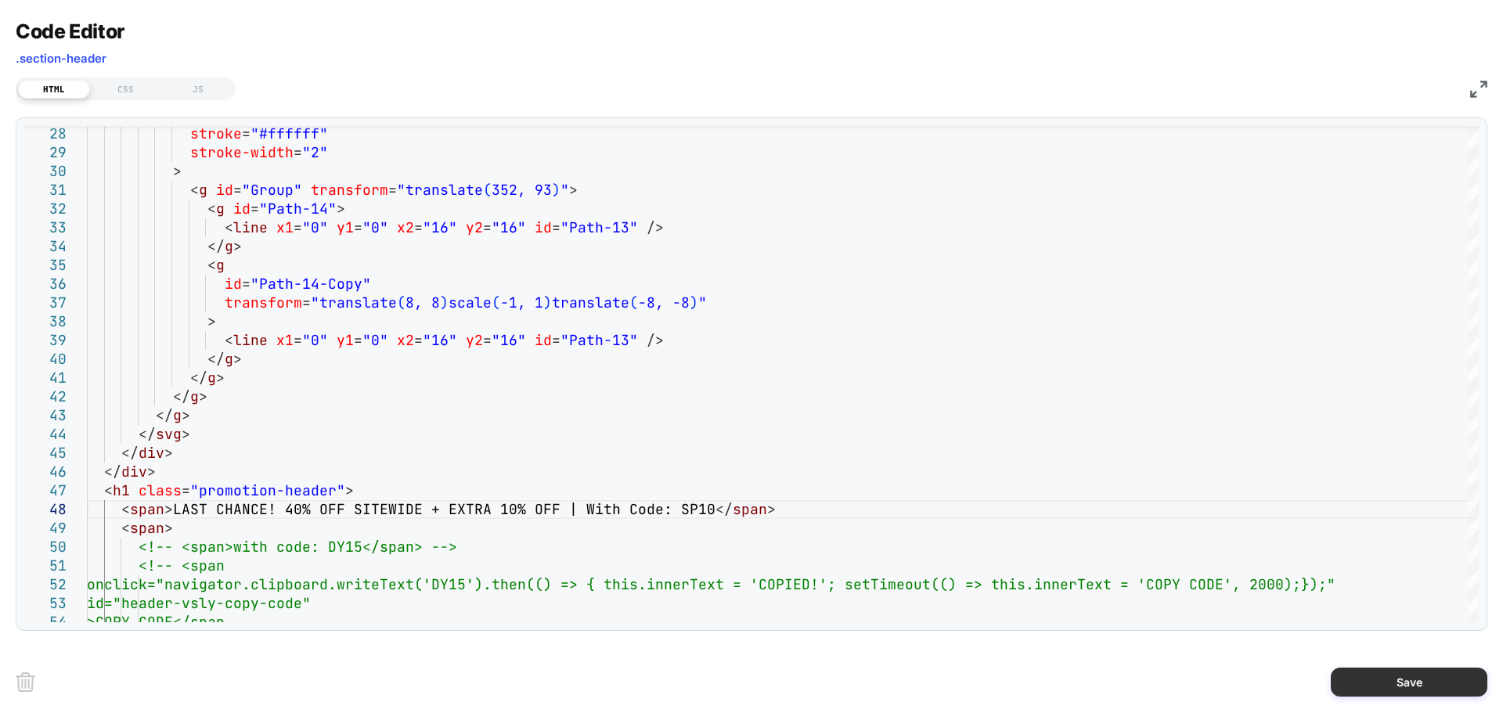
click at [1377, 680] on button "Save" at bounding box center [1409, 682] width 157 height 29
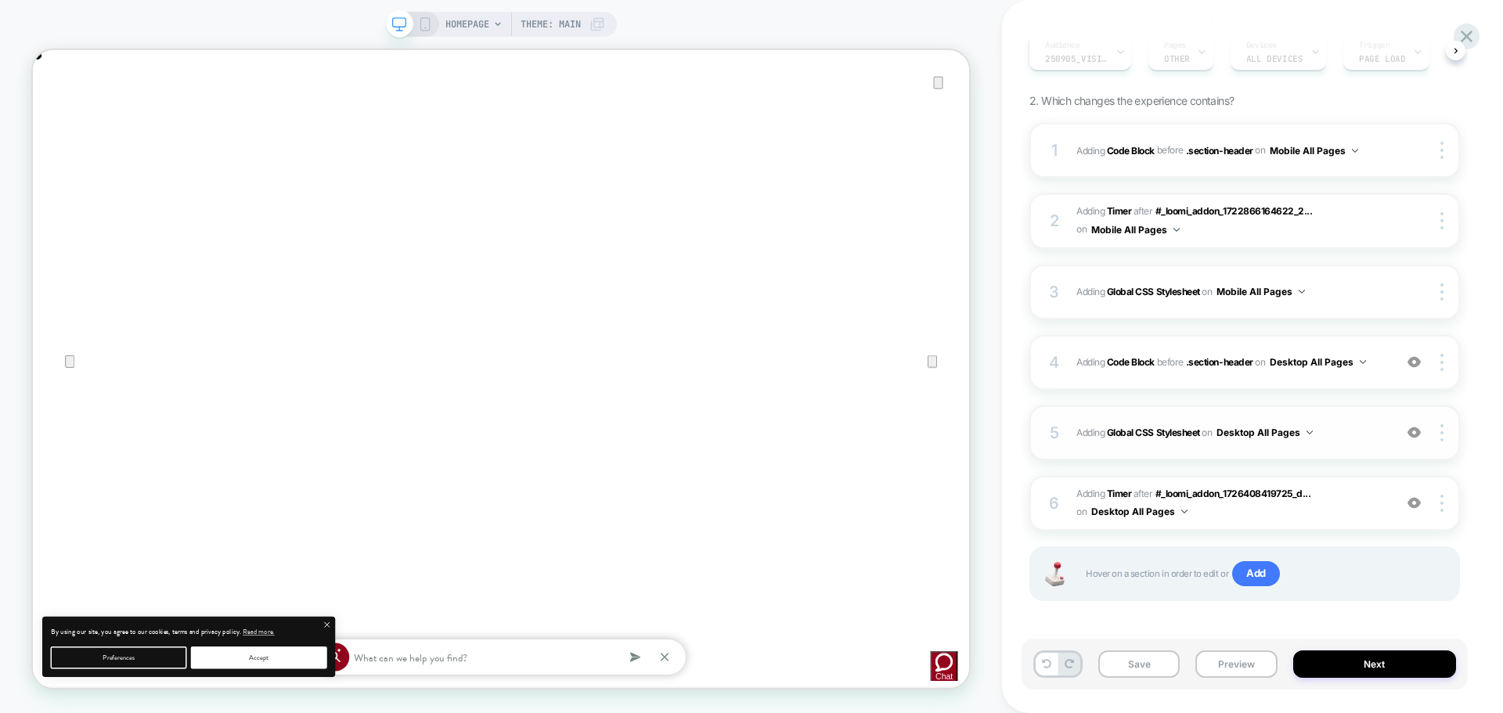
scroll to position [208, 0]
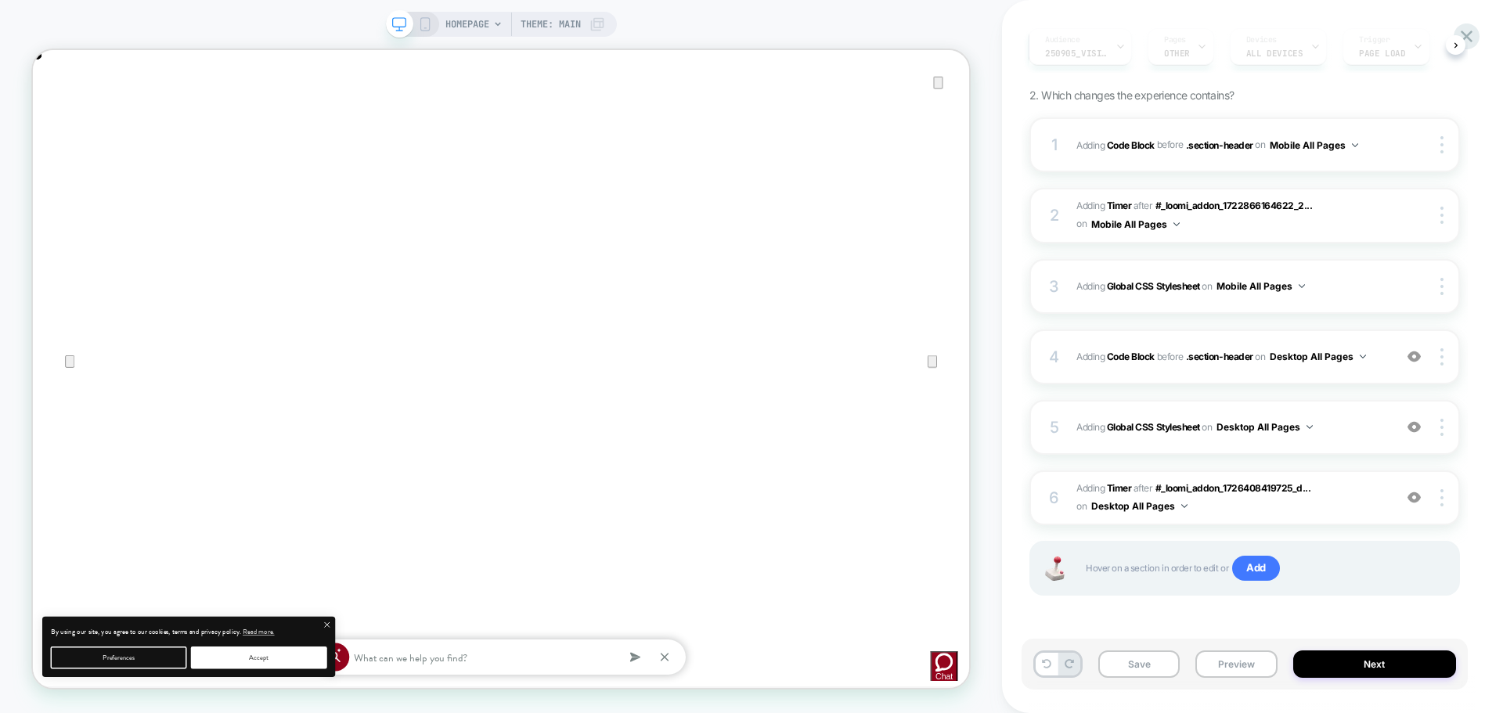
drag, startPoint x: 420, startPoint y: 27, endPoint x: 604, endPoint y: 159, distance: 226.2
click at [420, 27] on icon at bounding box center [425, 24] width 14 height 14
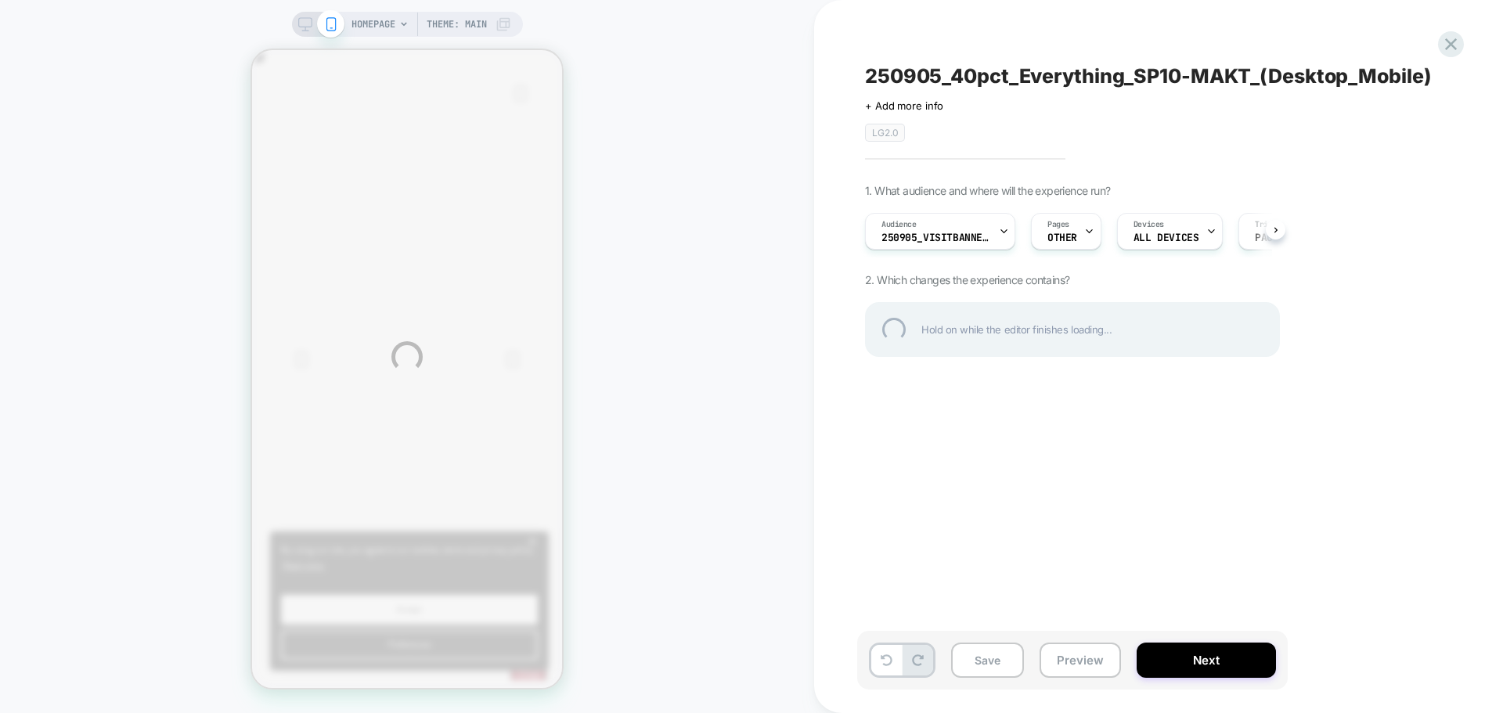
drag, startPoint x: 1179, startPoint y: 654, endPoint x: 1126, endPoint y: 539, distance: 126.8
click at [1126, 539] on div "HOMEPAGE Theme: MAIN 250905_40pct_Everything_SP10-MAKT_(Desktop_Mobile) Click t…" at bounding box center [751, 356] width 1503 height 713
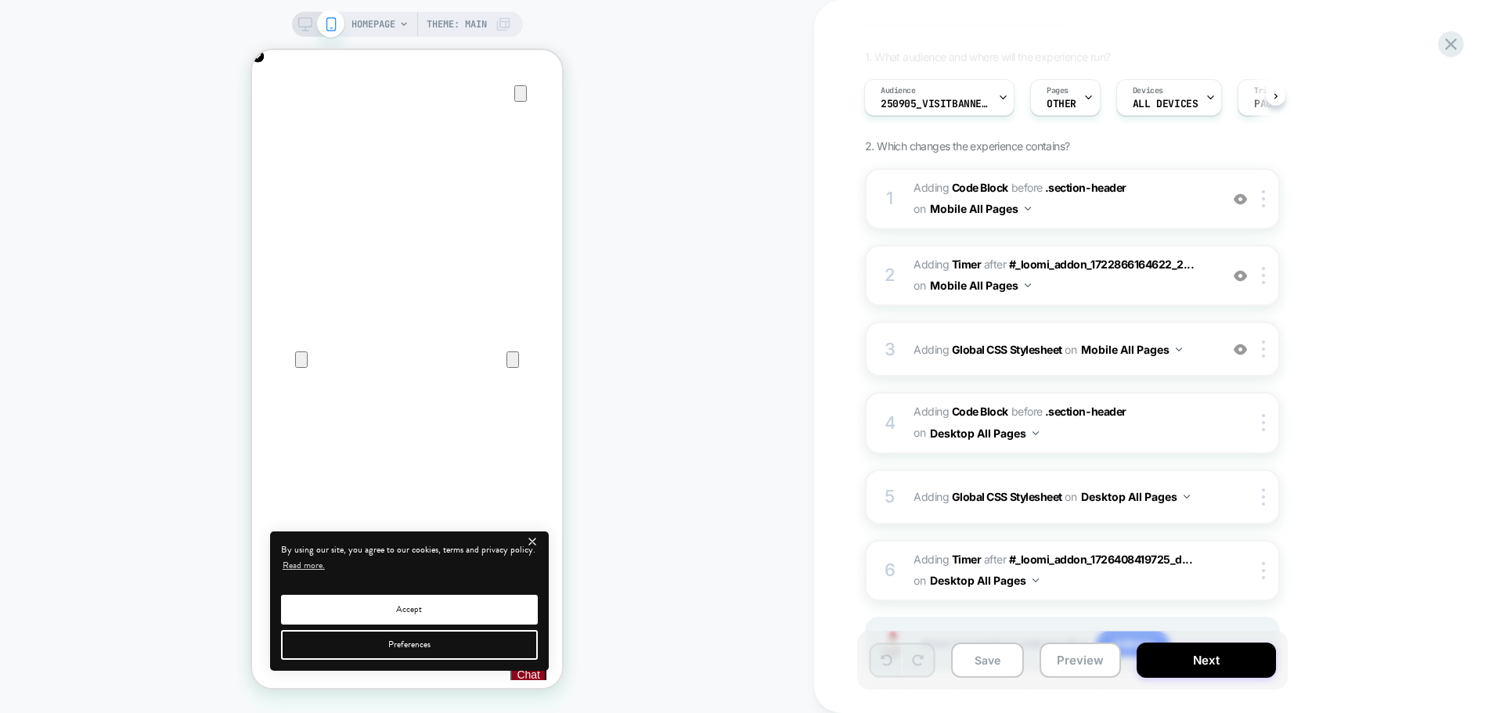
scroll to position [210, 0]
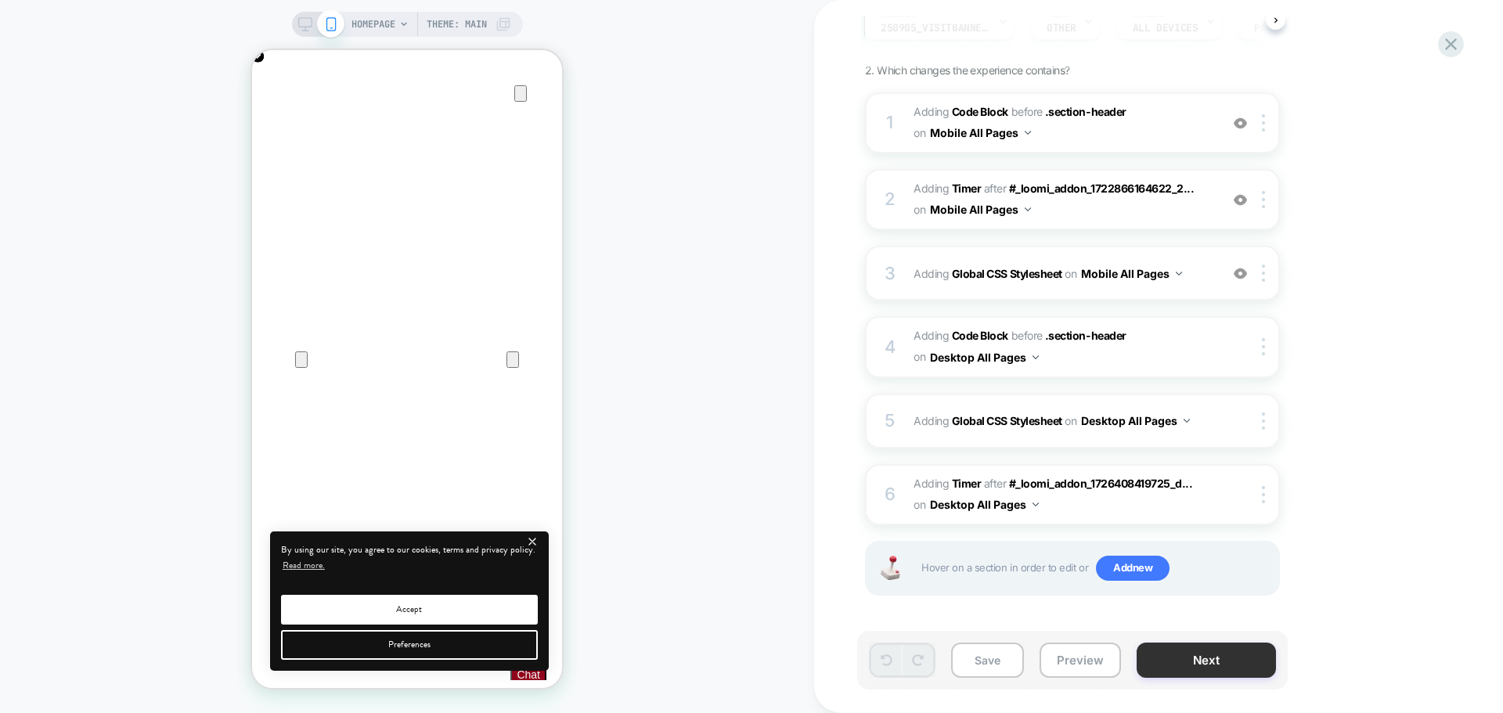
click at [1158, 664] on button "Next" at bounding box center [1206, 660] width 139 height 35
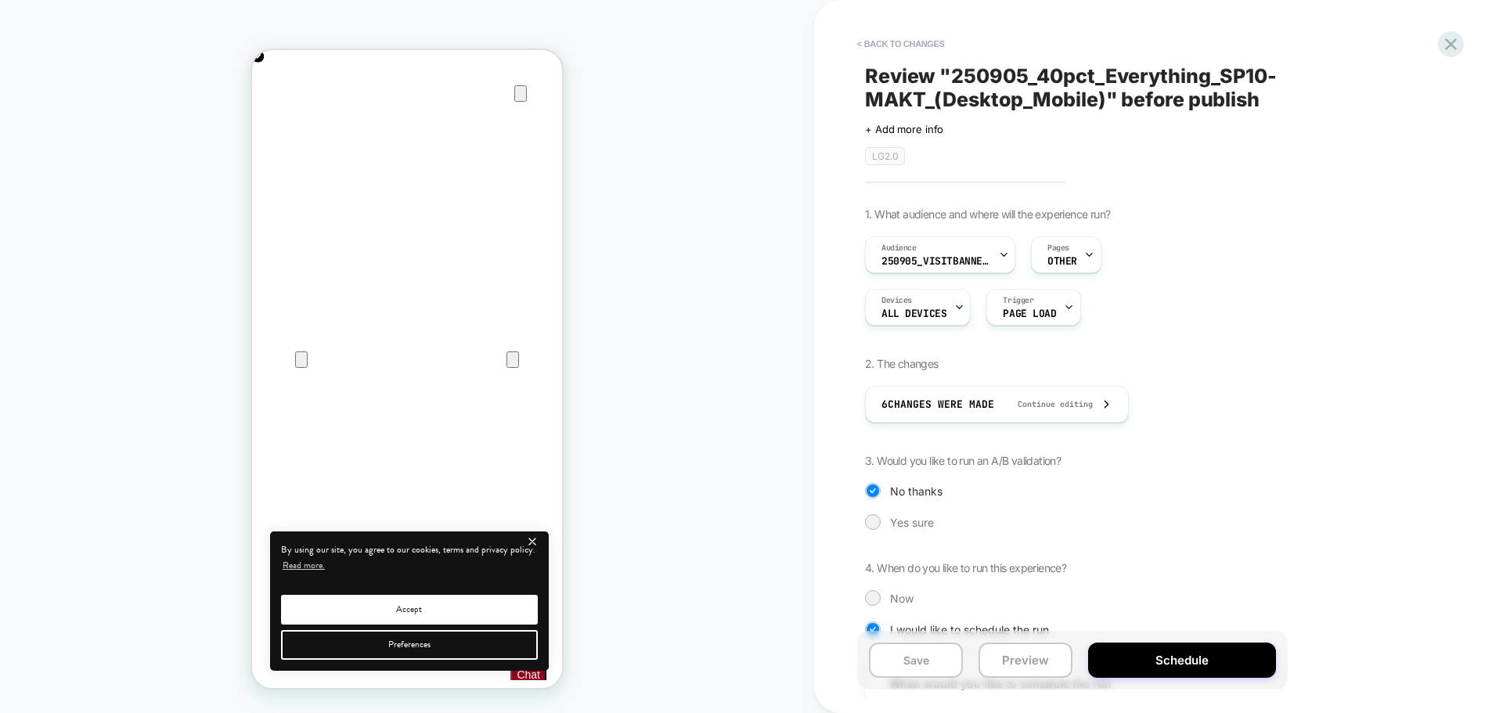
scroll to position [333, 0]
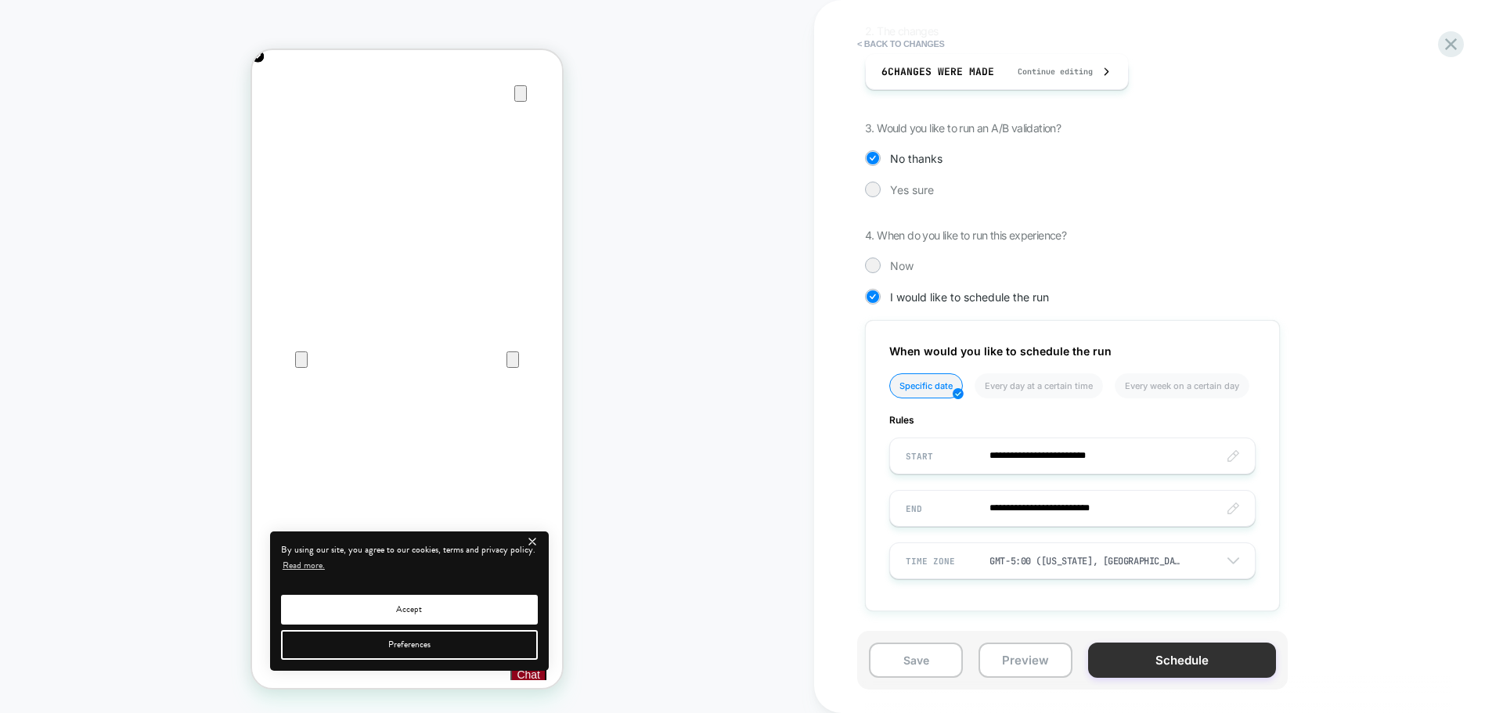
click at [1133, 648] on button "Schedule" at bounding box center [1182, 660] width 188 height 35
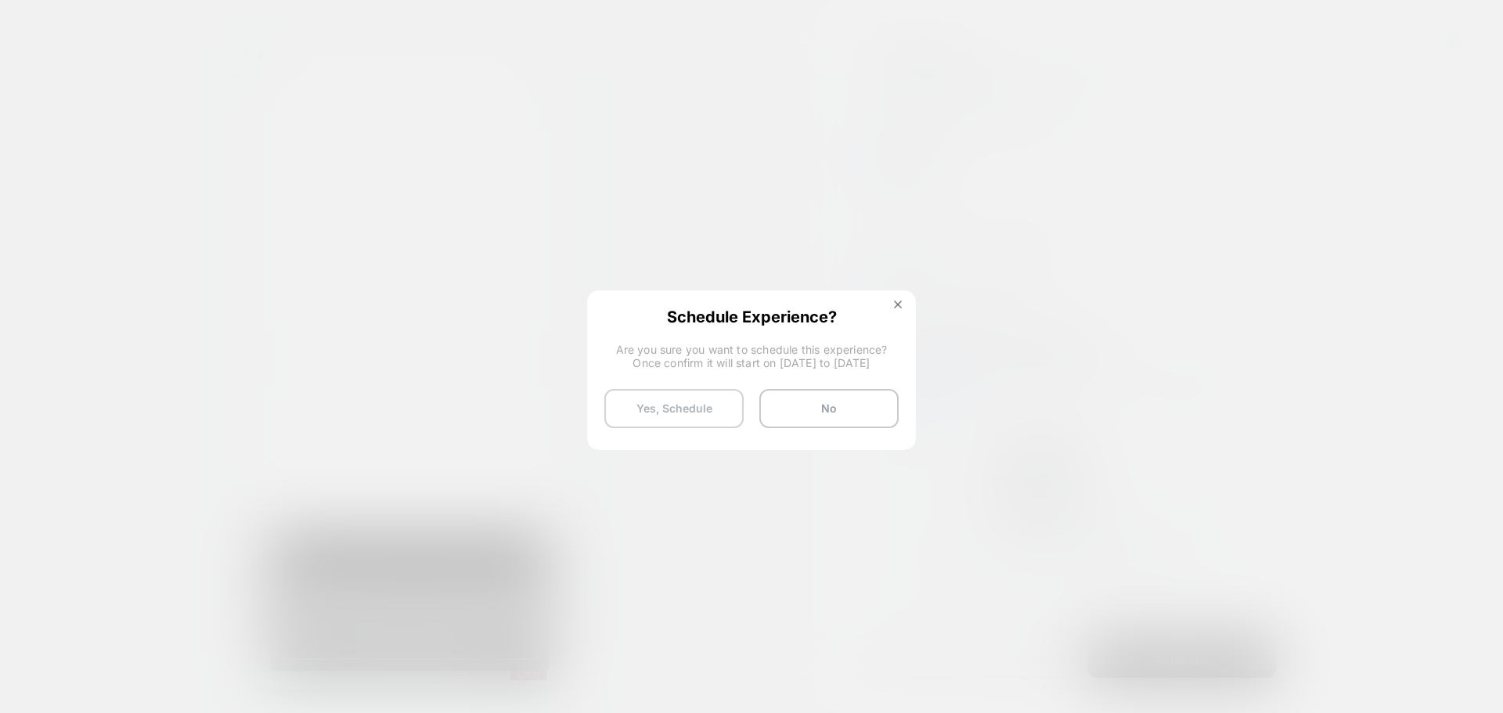
scroll to position [0, 620]
click at [684, 410] on button "Yes, Schedule" at bounding box center [674, 408] width 139 height 39
